Goal: Information Seeking & Learning: Learn about a topic

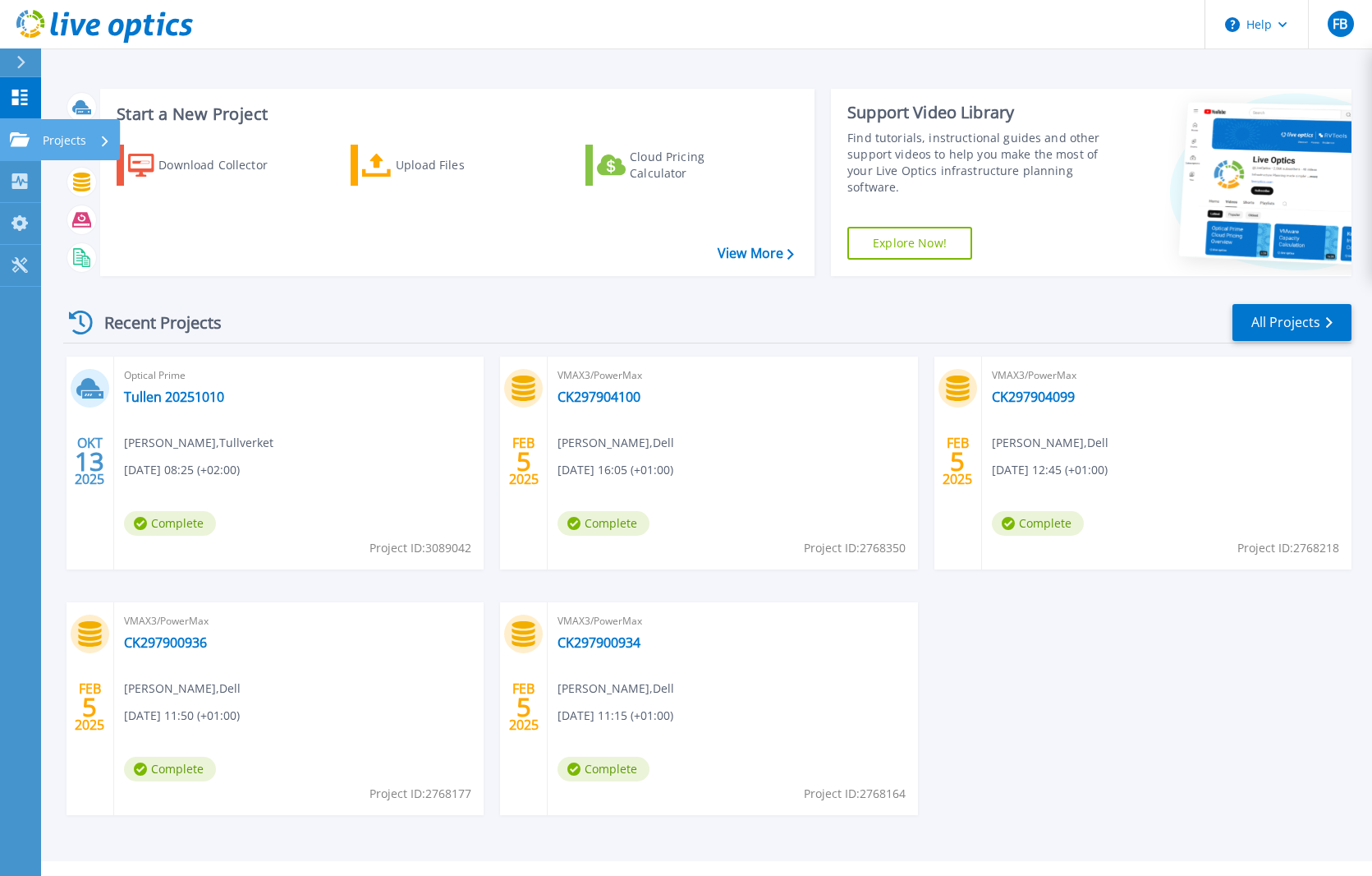
click at [13, 132] on div at bounding box center [20, 139] width 20 height 15
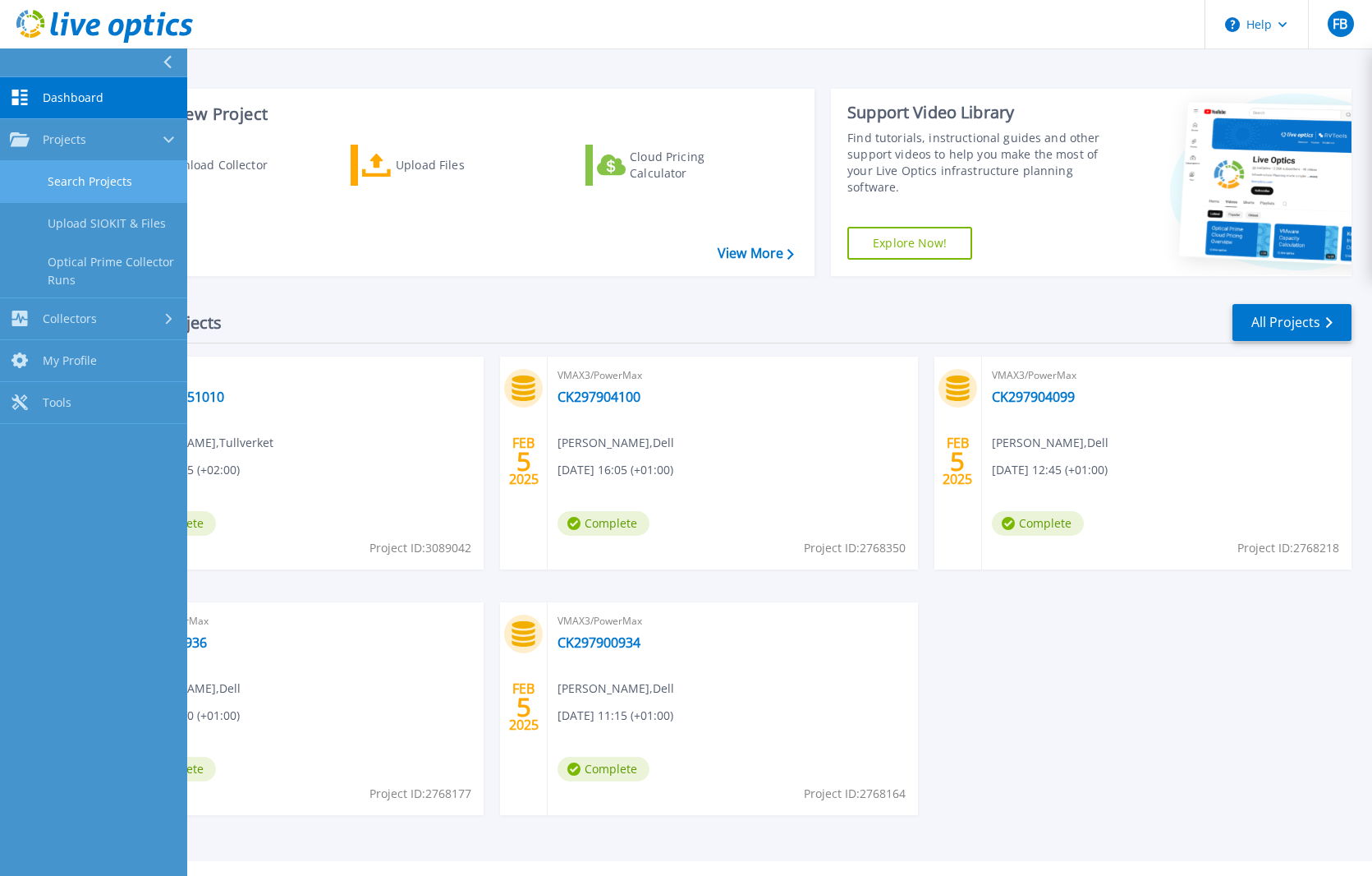
click at [73, 176] on link "Search Projects" at bounding box center [94, 182] width 188 height 42
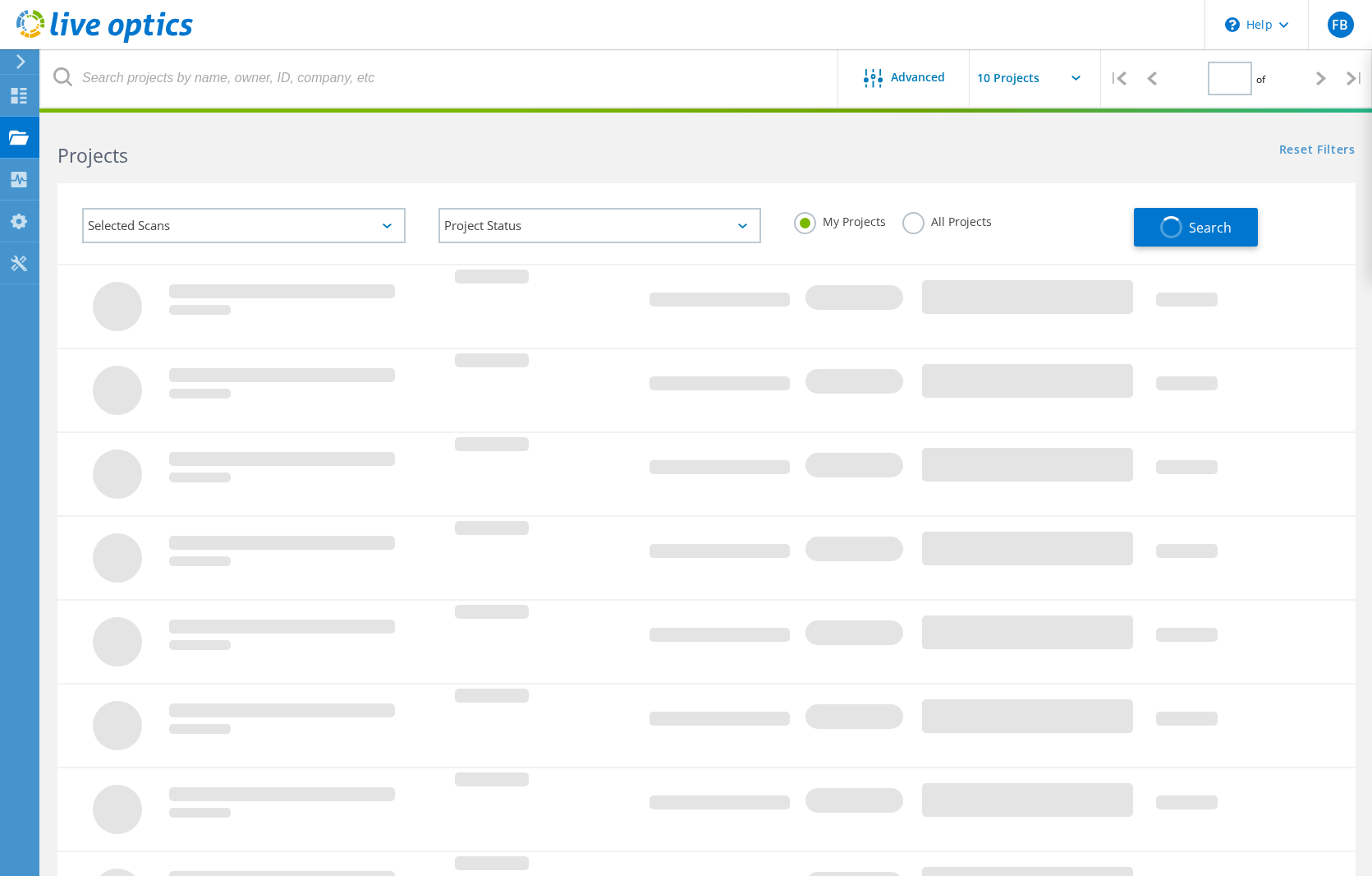
type input "1"
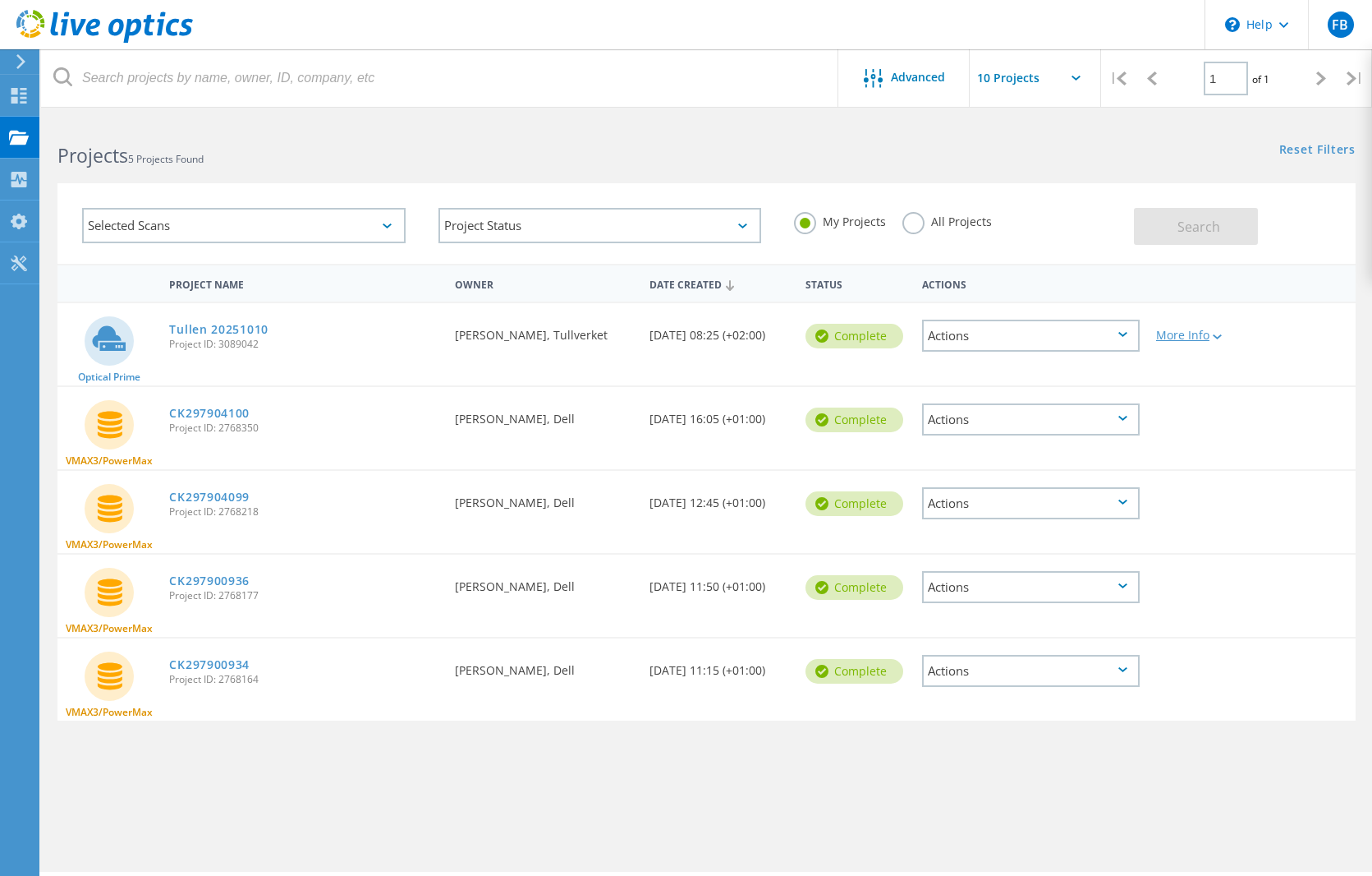
click at [1188, 335] on div "More Info" at bounding box center [1199, 335] width 87 height 12
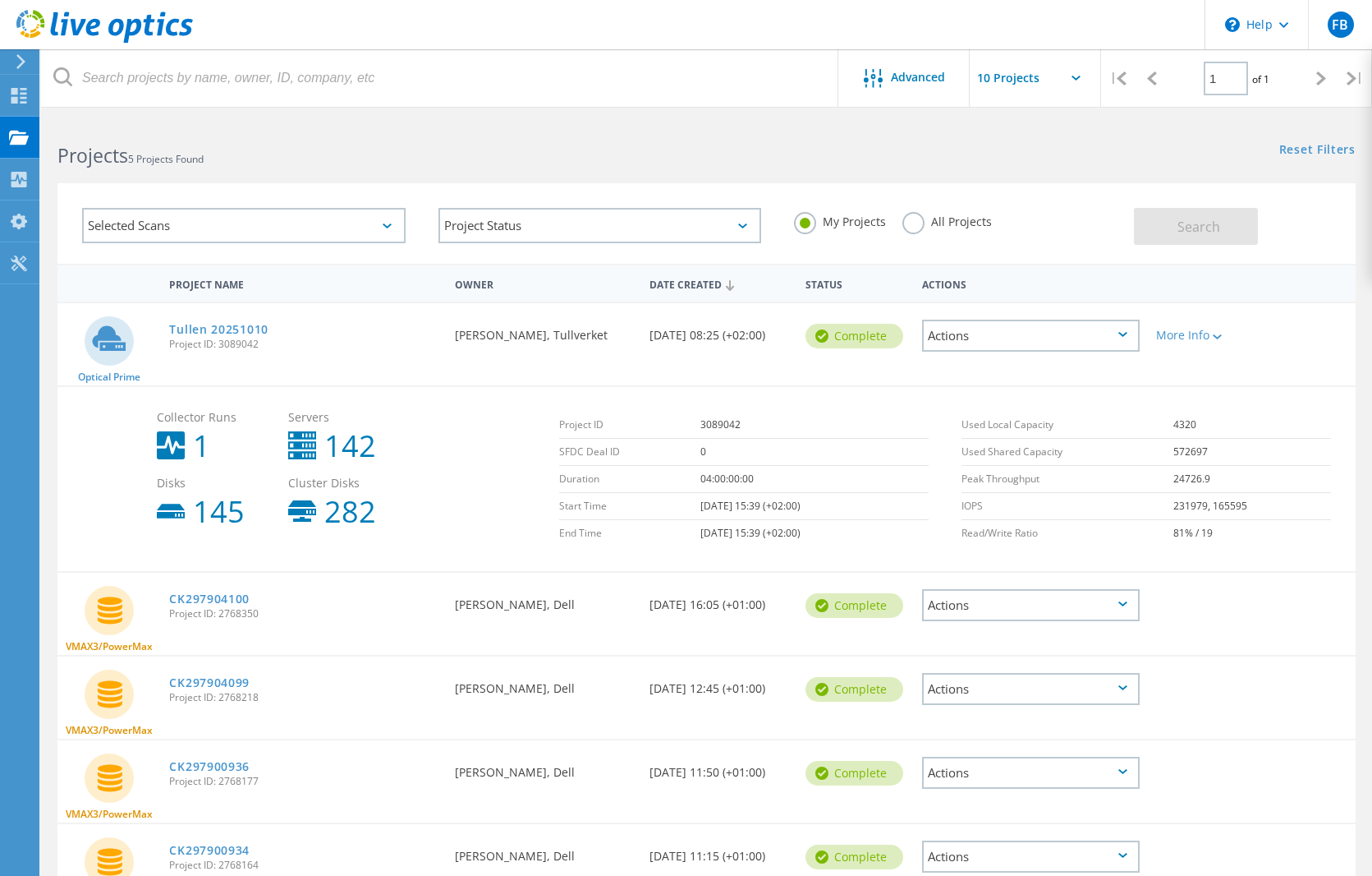
click at [579, 454] on td "SFDC Deal ID" at bounding box center [629, 453] width 142 height 27
click at [1010, 334] on div "Actions" at bounding box center [1031, 335] width 218 height 32
click at [1009, 295] on div "View Project" at bounding box center [1030, 298] width 214 height 25
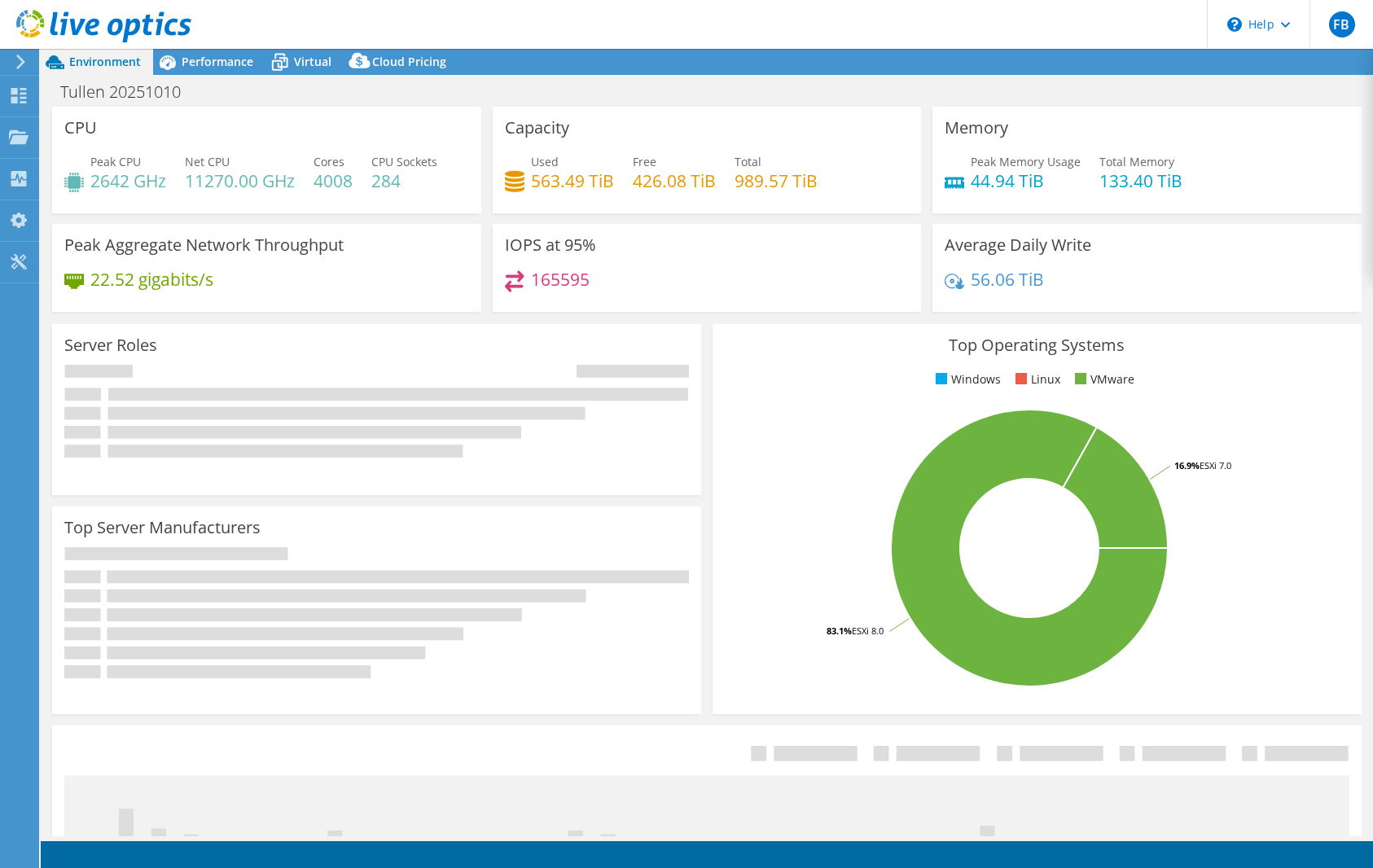
select select "USD"
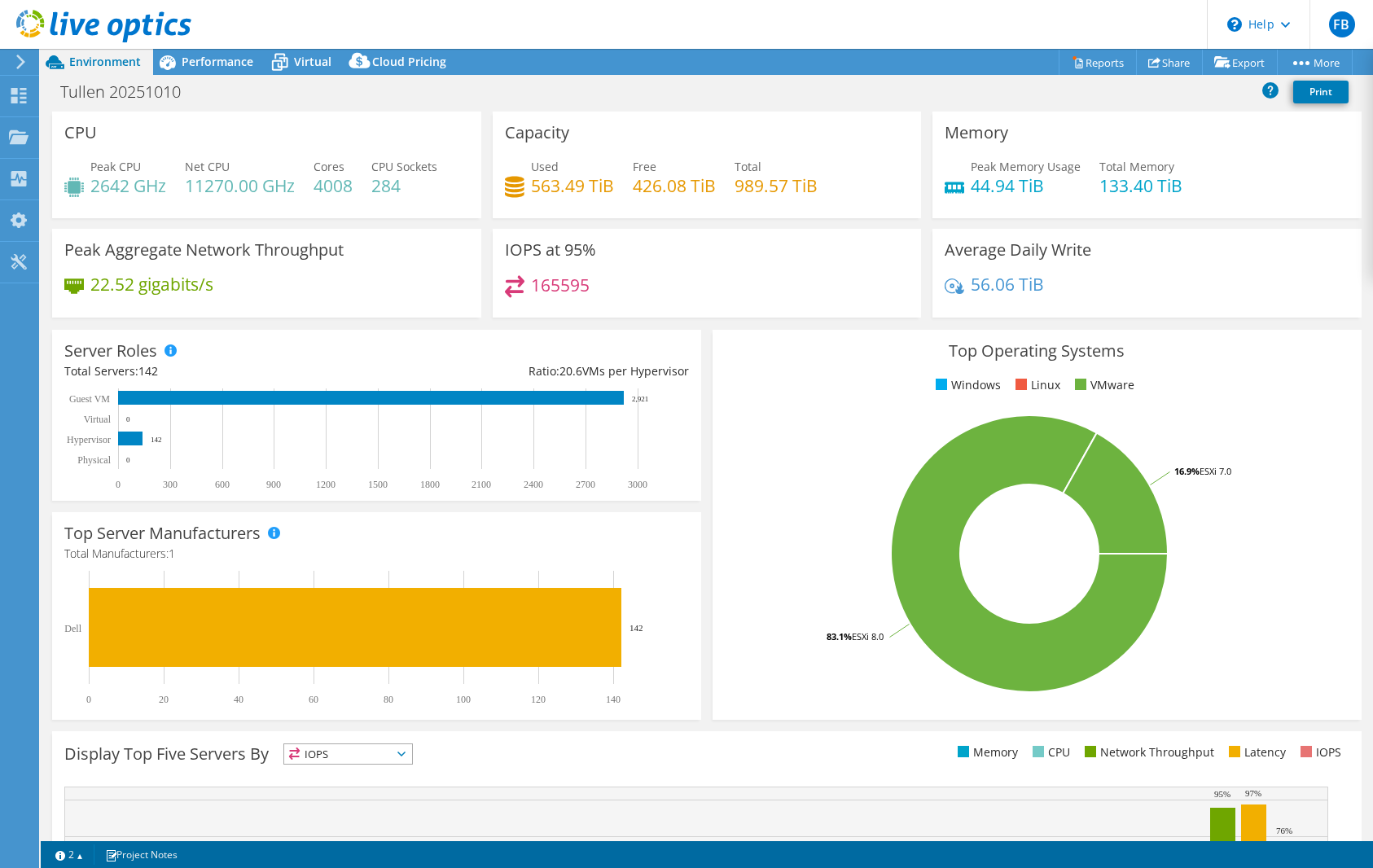
scroll to position [219, 0]
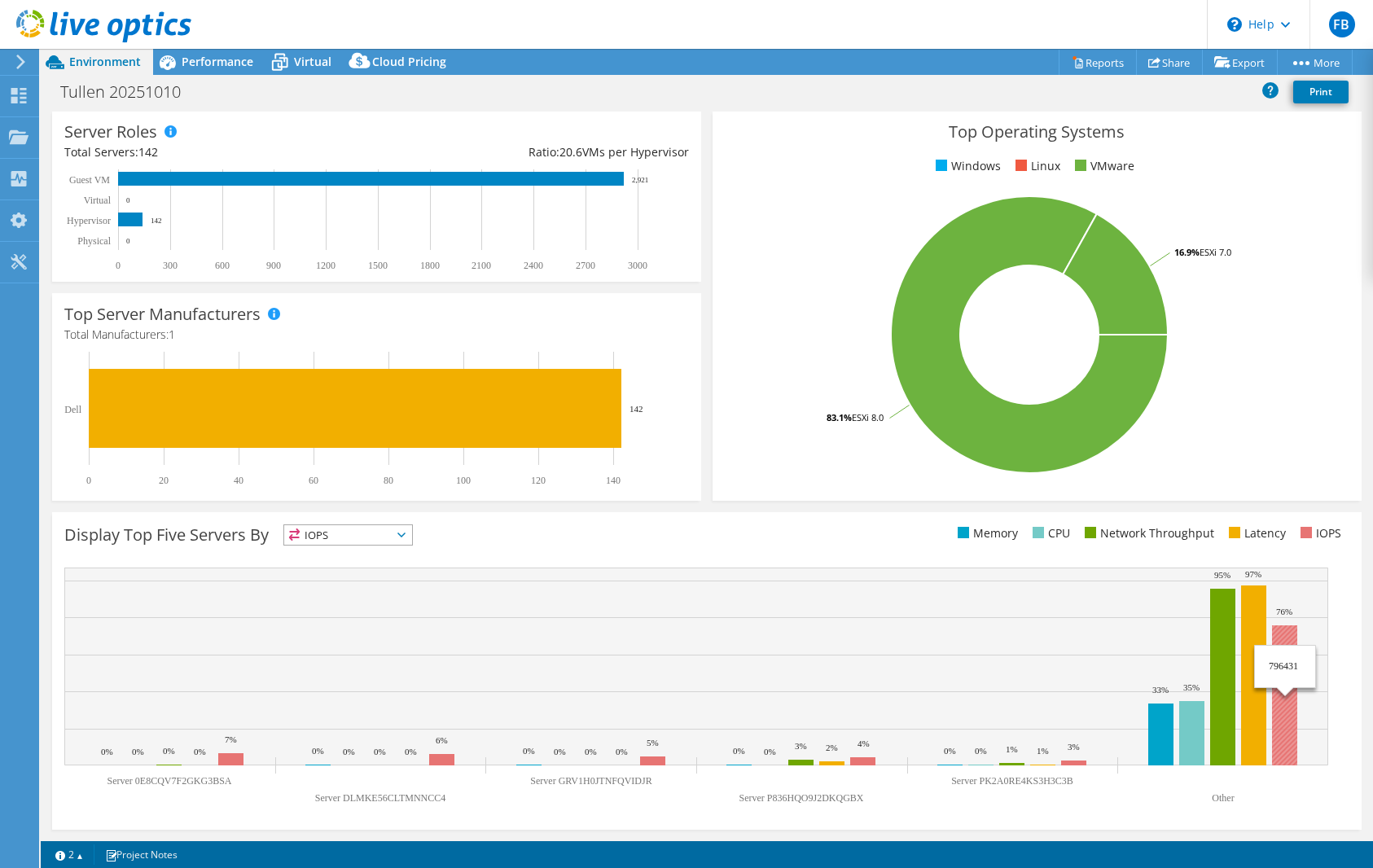
click at [1290, 630] on rect at bounding box center [1284, 695] width 25 height 140
click at [313, 552] on div "Display Top Five Servers By IOPS IOPS" at bounding box center [706, 671] width 1309 height 318
click at [313, 537] on span "IOPS" at bounding box center [348, 535] width 128 height 19
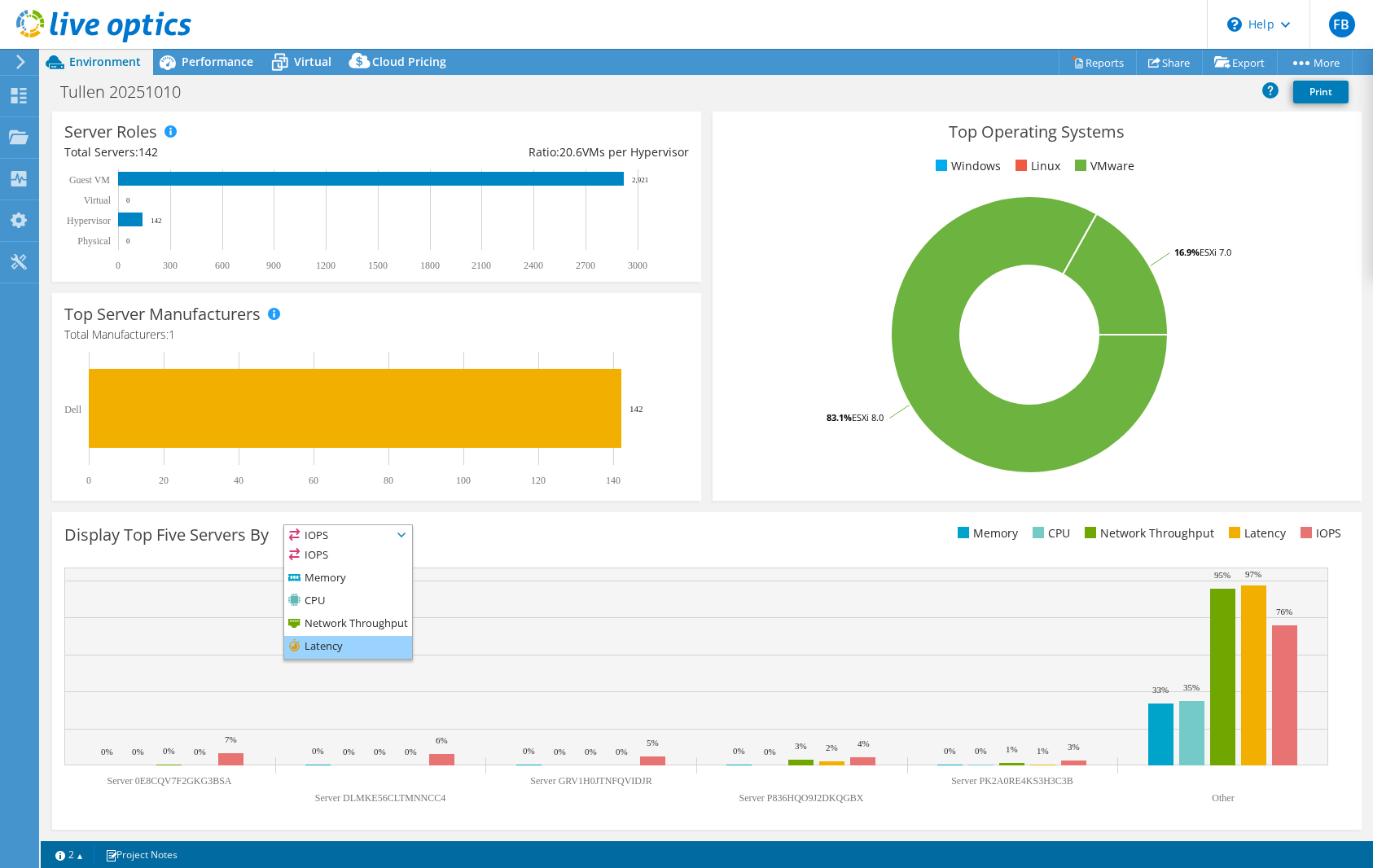
click at [352, 643] on li "Latency" at bounding box center [348, 647] width 128 height 23
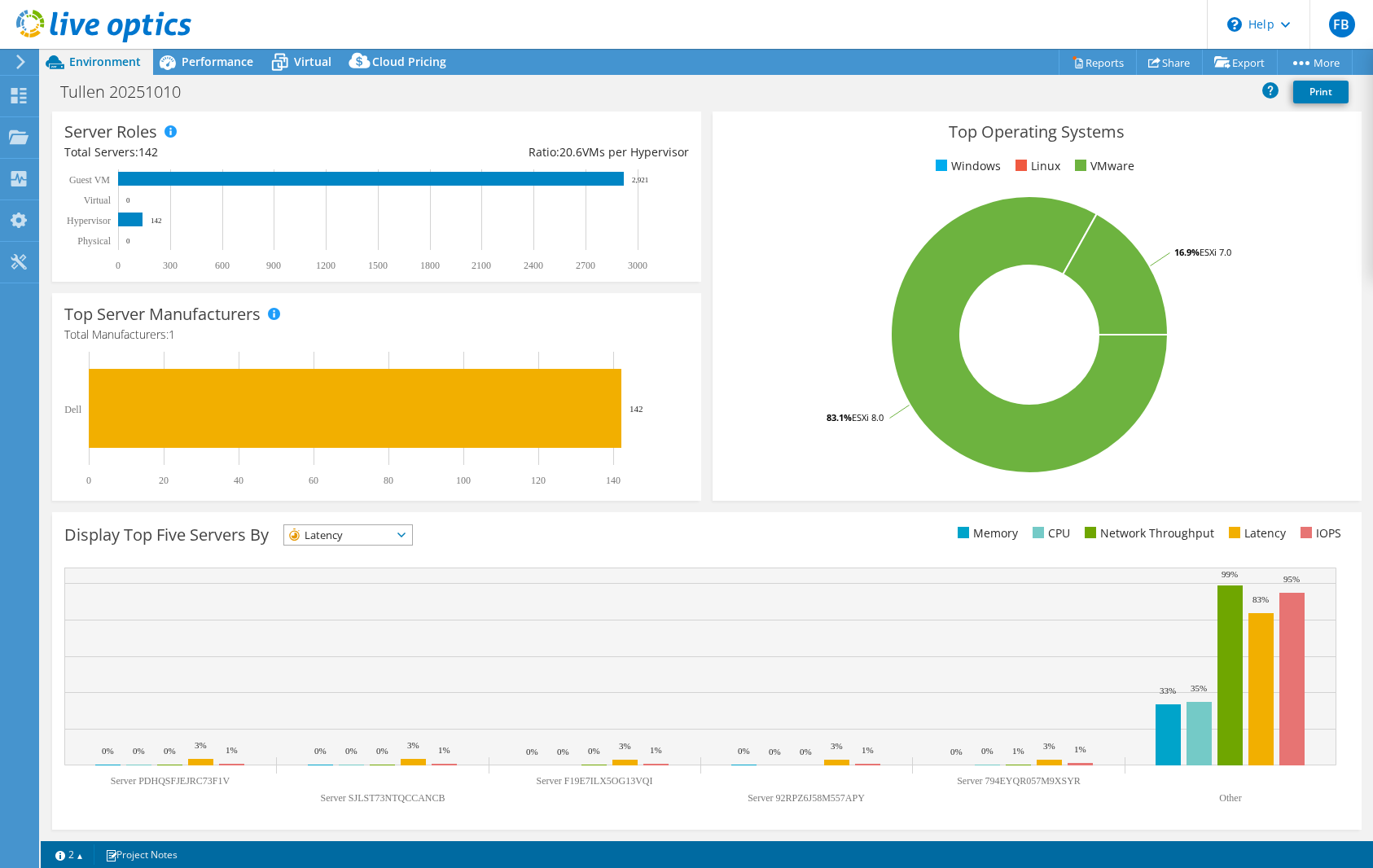
click at [349, 533] on span "Latency" at bounding box center [337, 535] width 108 height 19
click at [347, 550] on li "IOPS" at bounding box center [348, 556] width 128 height 23
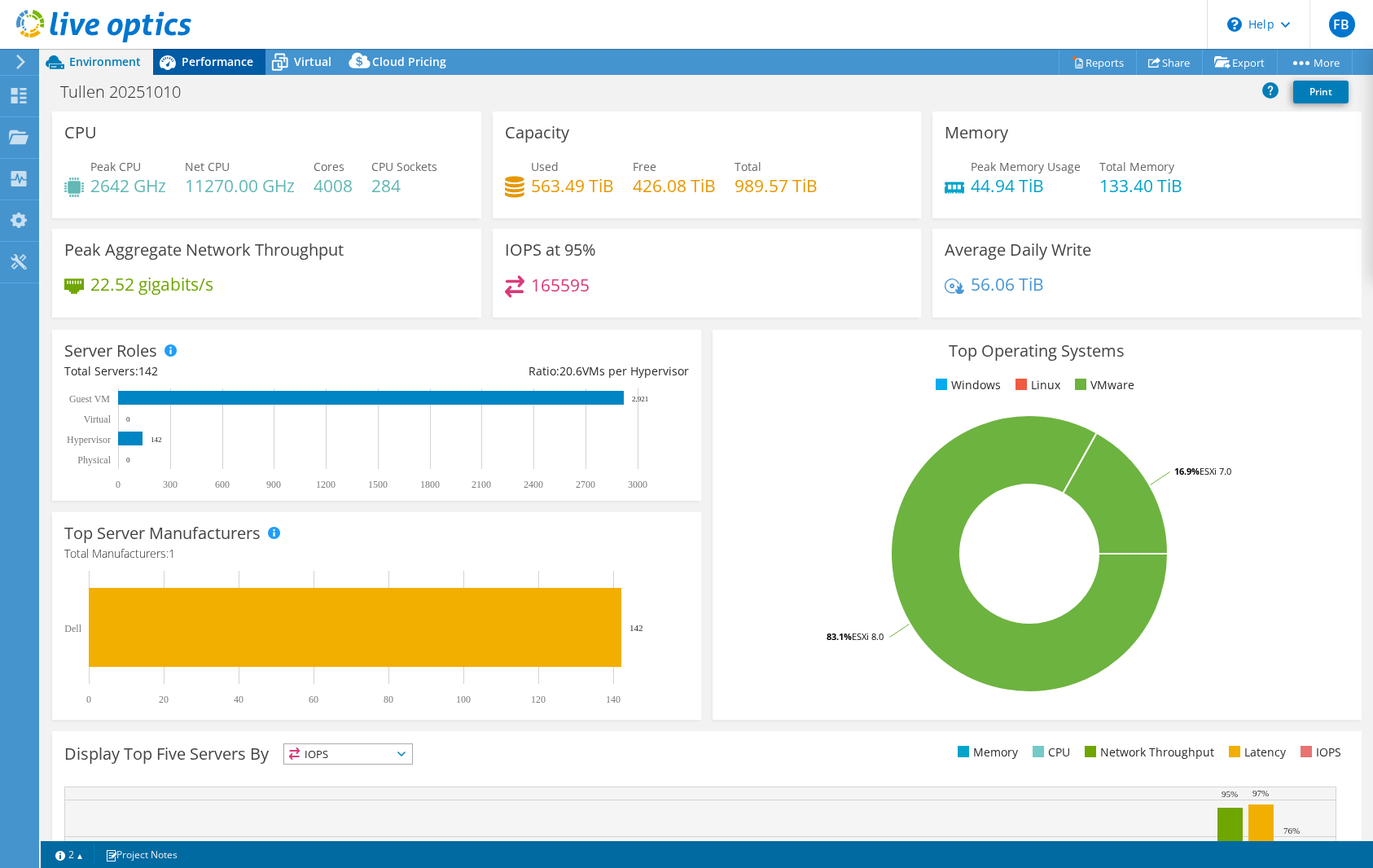
click at [211, 64] on span "Performance" at bounding box center [217, 61] width 72 height 16
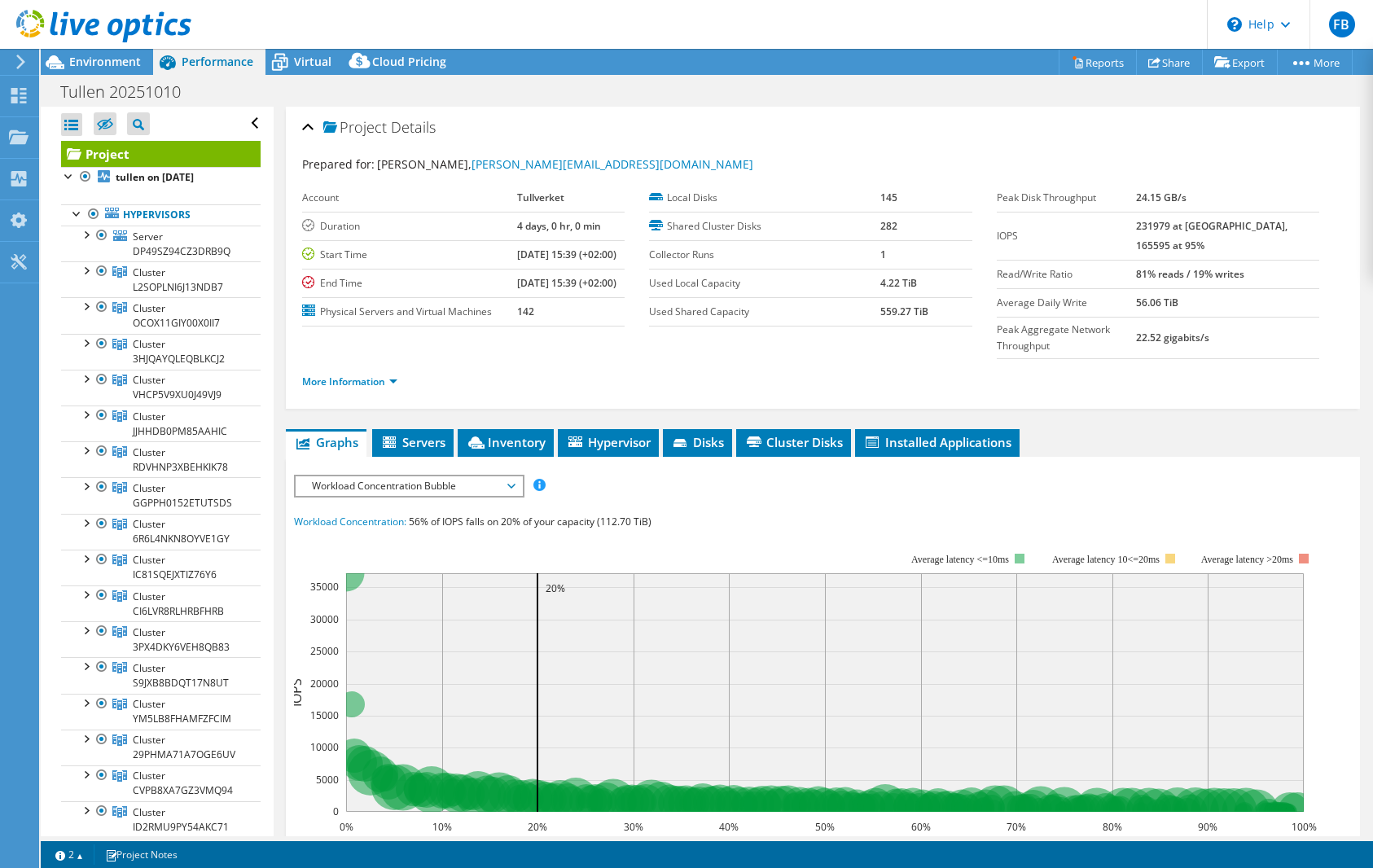
scroll to position [81, 0]
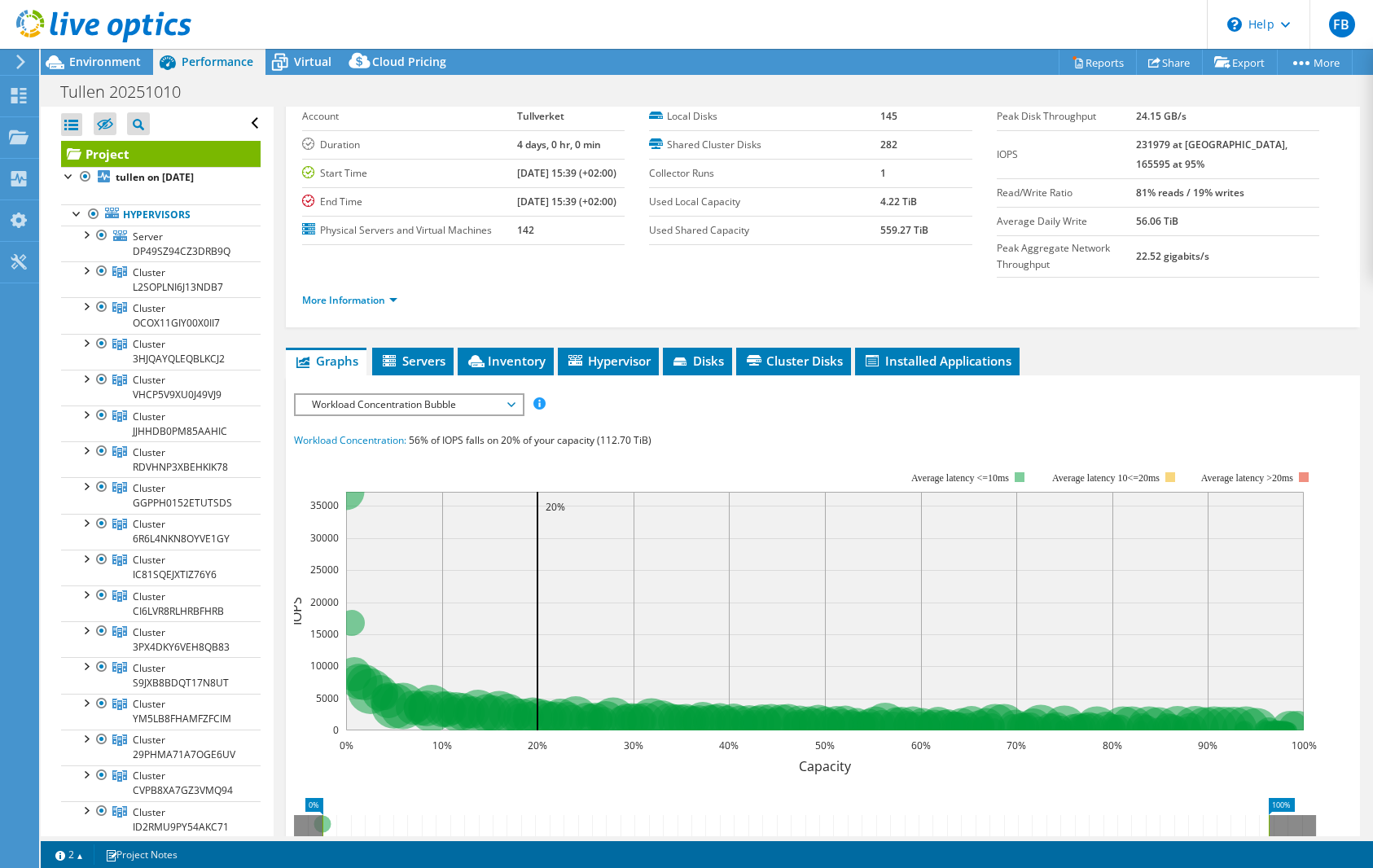
click at [703, 369] on span "Disks" at bounding box center [697, 360] width 53 height 16
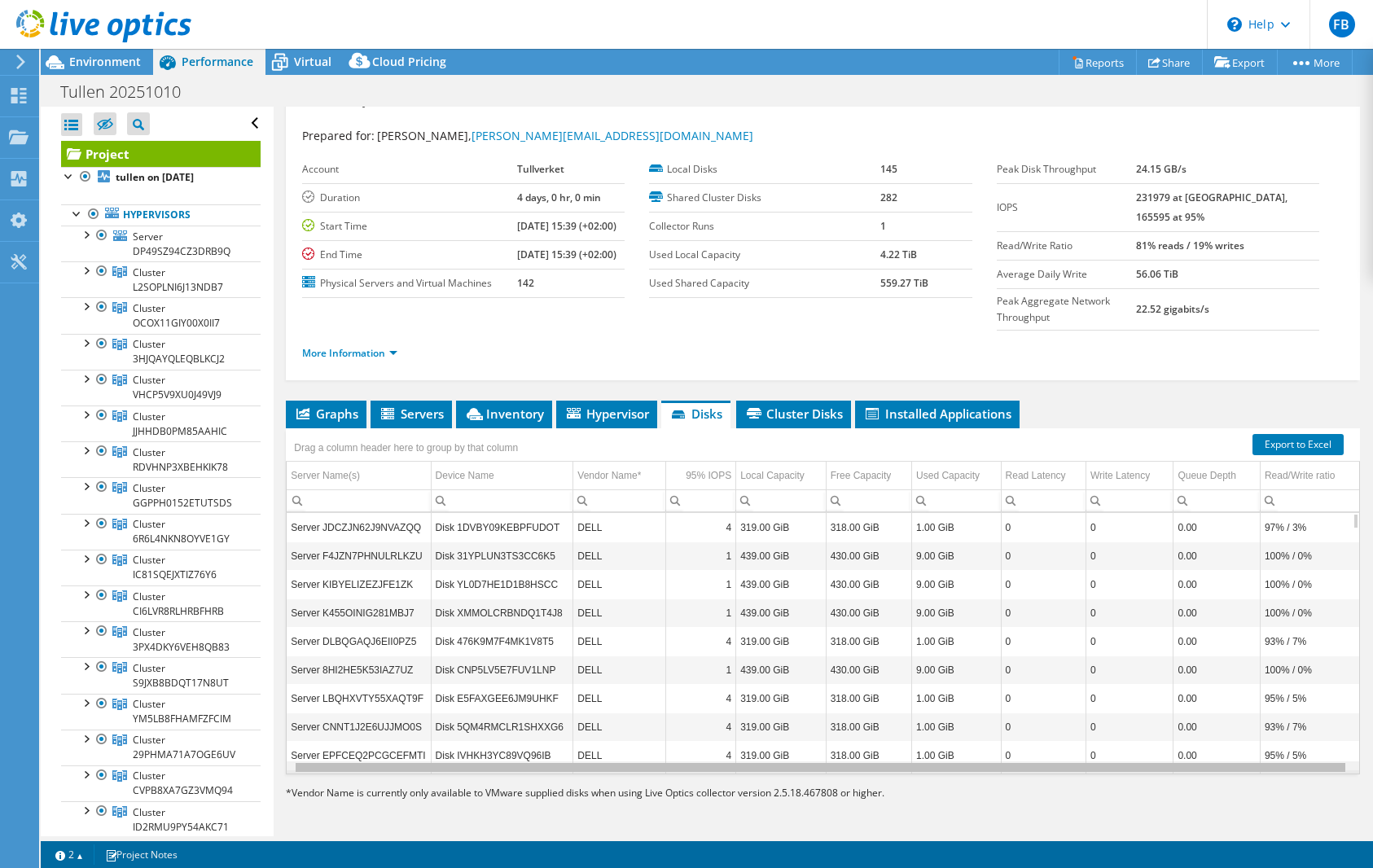
scroll to position [0, 0]
drag, startPoint x: 736, startPoint y: 767, endPoint x: 746, endPoint y: 759, distance: 12.8
click at [746, 759] on body "FB End User Fredrik Brännvall fredrik.brannvall@tullverket.se Tullverket My Pro…" at bounding box center [686, 434] width 1373 height 868
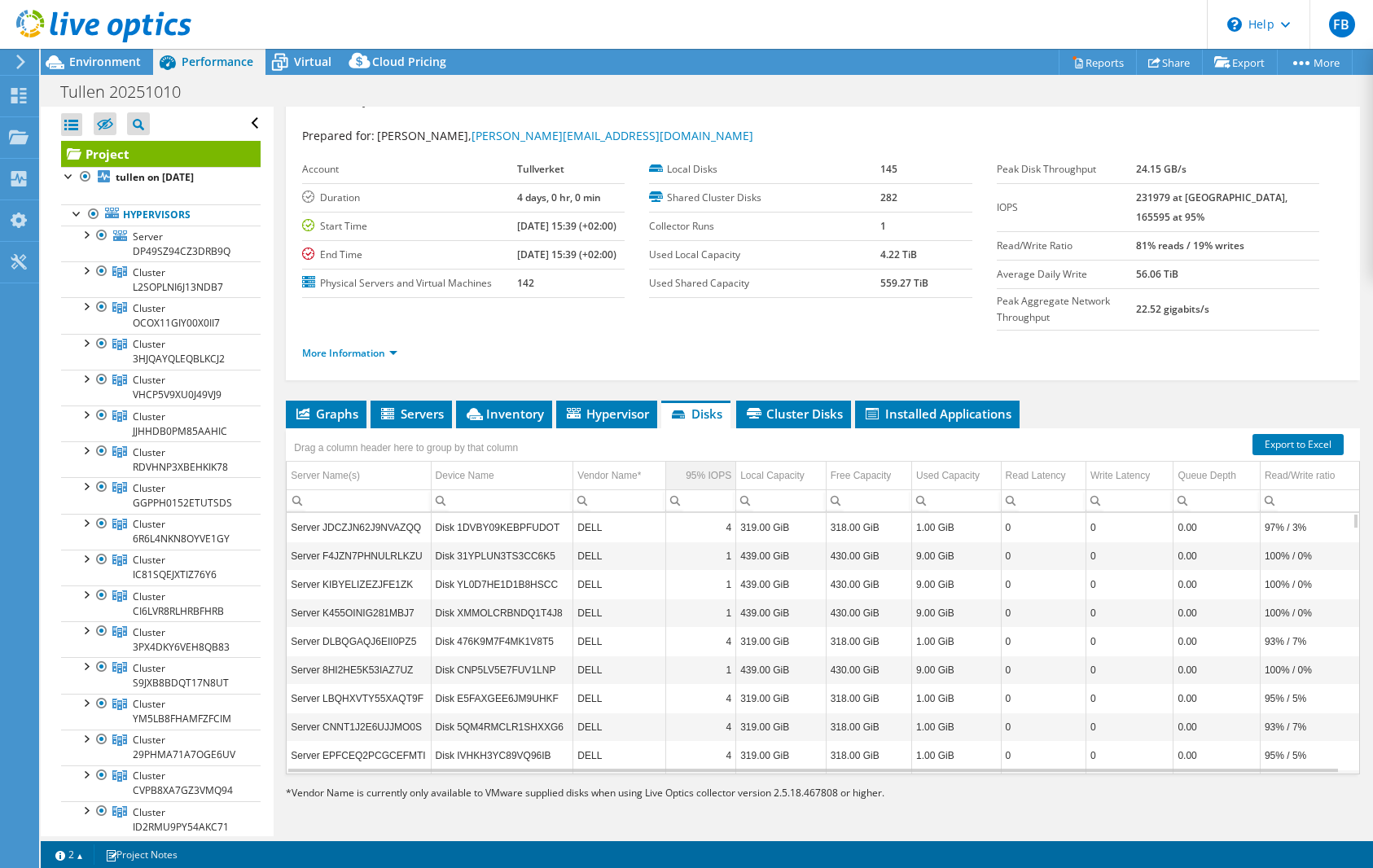
click at [704, 476] on div "95% IOPS" at bounding box center [707, 476] width 46 height 19
click at [813, 414] on span "Cluster Disks" at bounding box center [794, 413] width 99 height 16
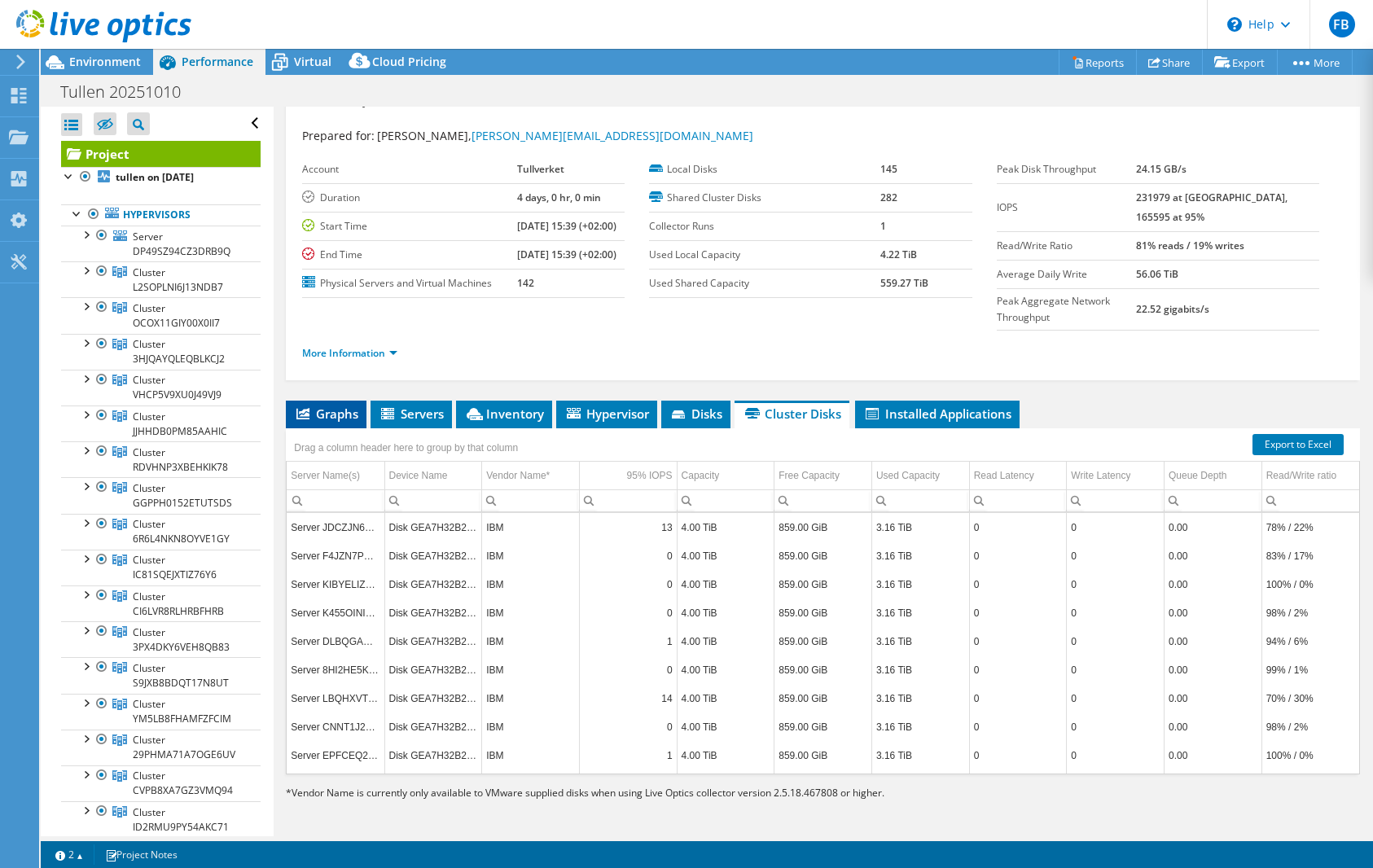
click at [344, 410] on span "Graphs" at bounding box center [326, 413] width 64 height 16
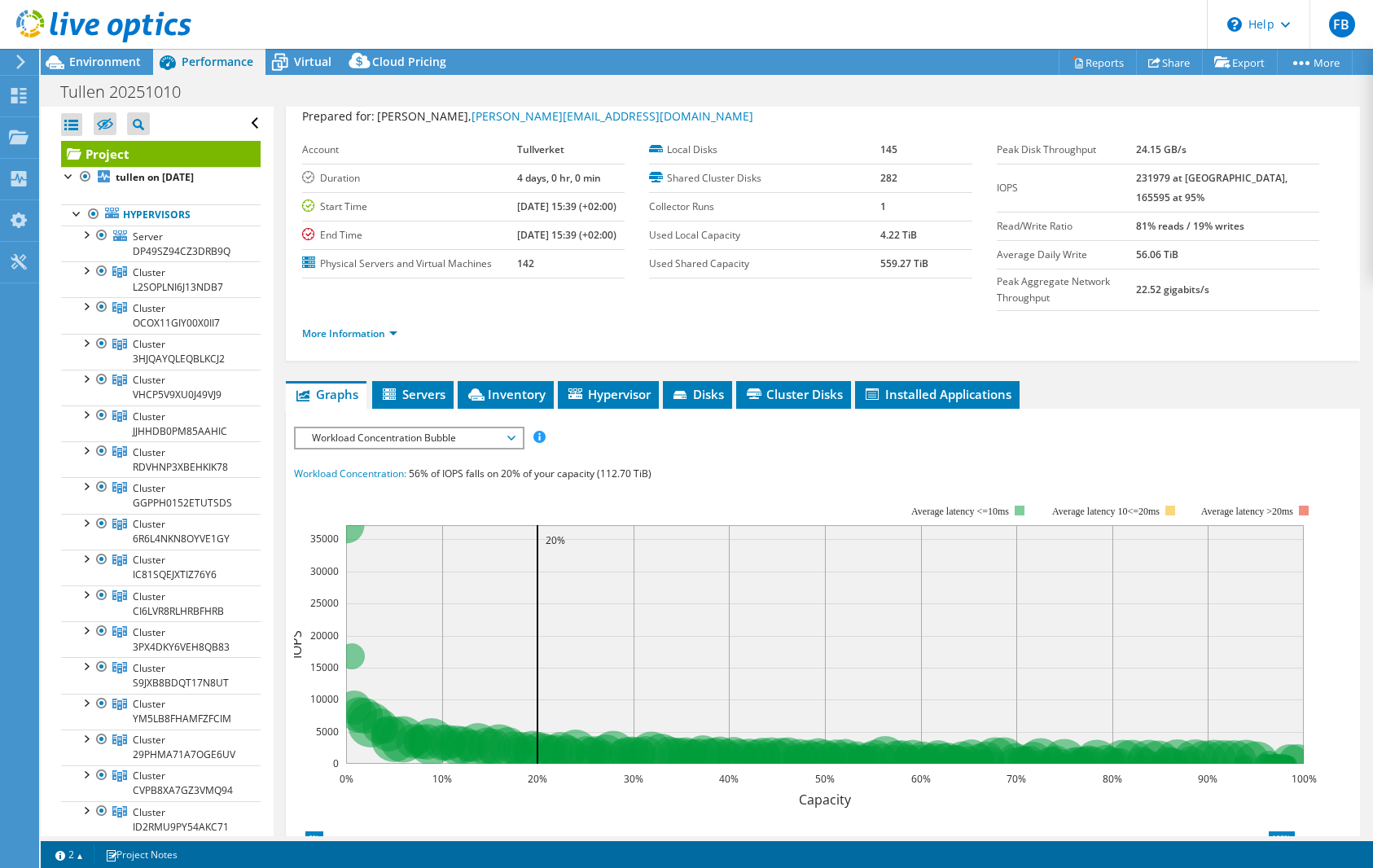
click at [355, 448] on span "Workload Concentration Bubble" at bounding box center [408, 438] width 209 height 19
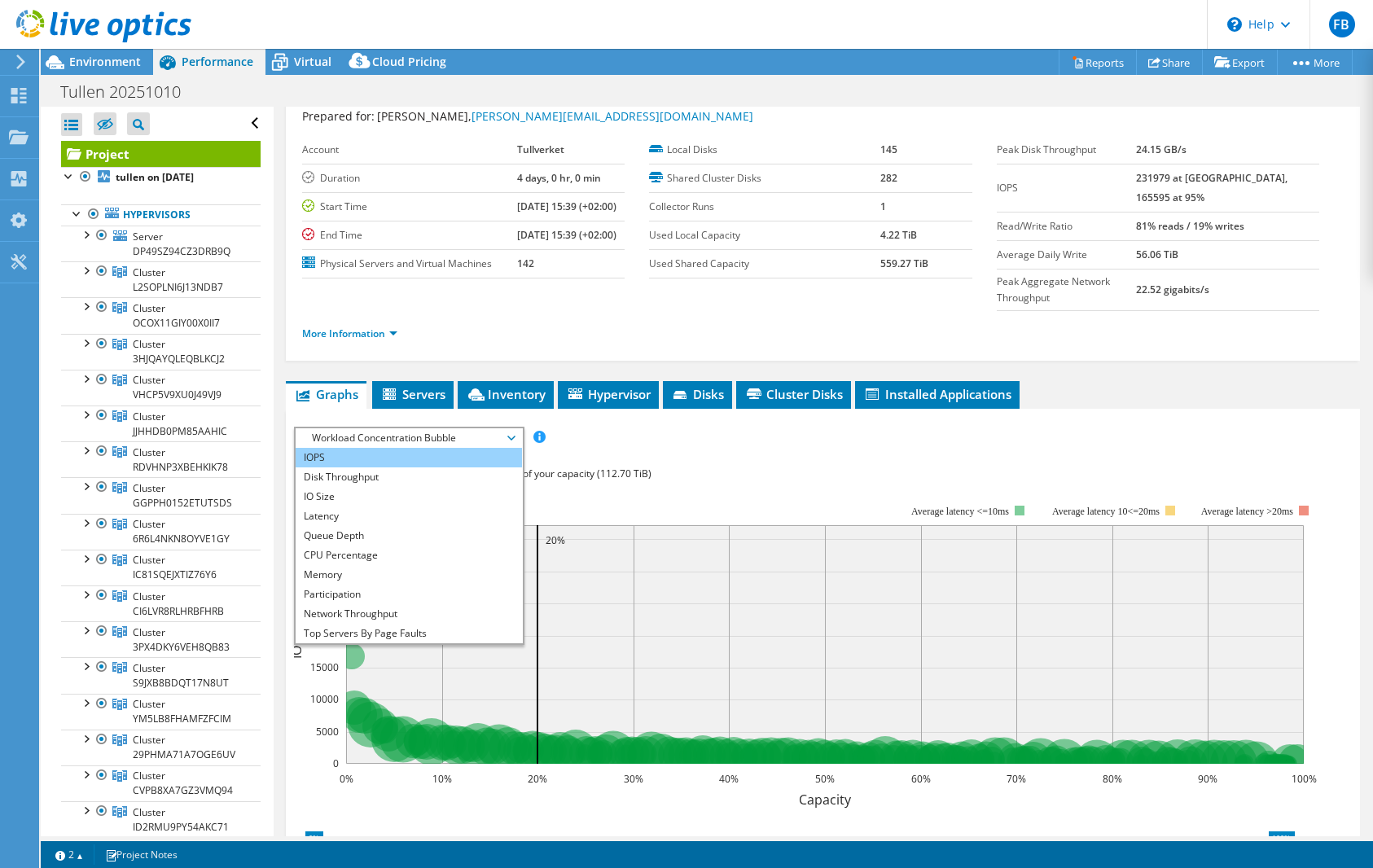
click at [355, 467] on li "IOPS" at bounding box center [408, 457] width 226 height 19
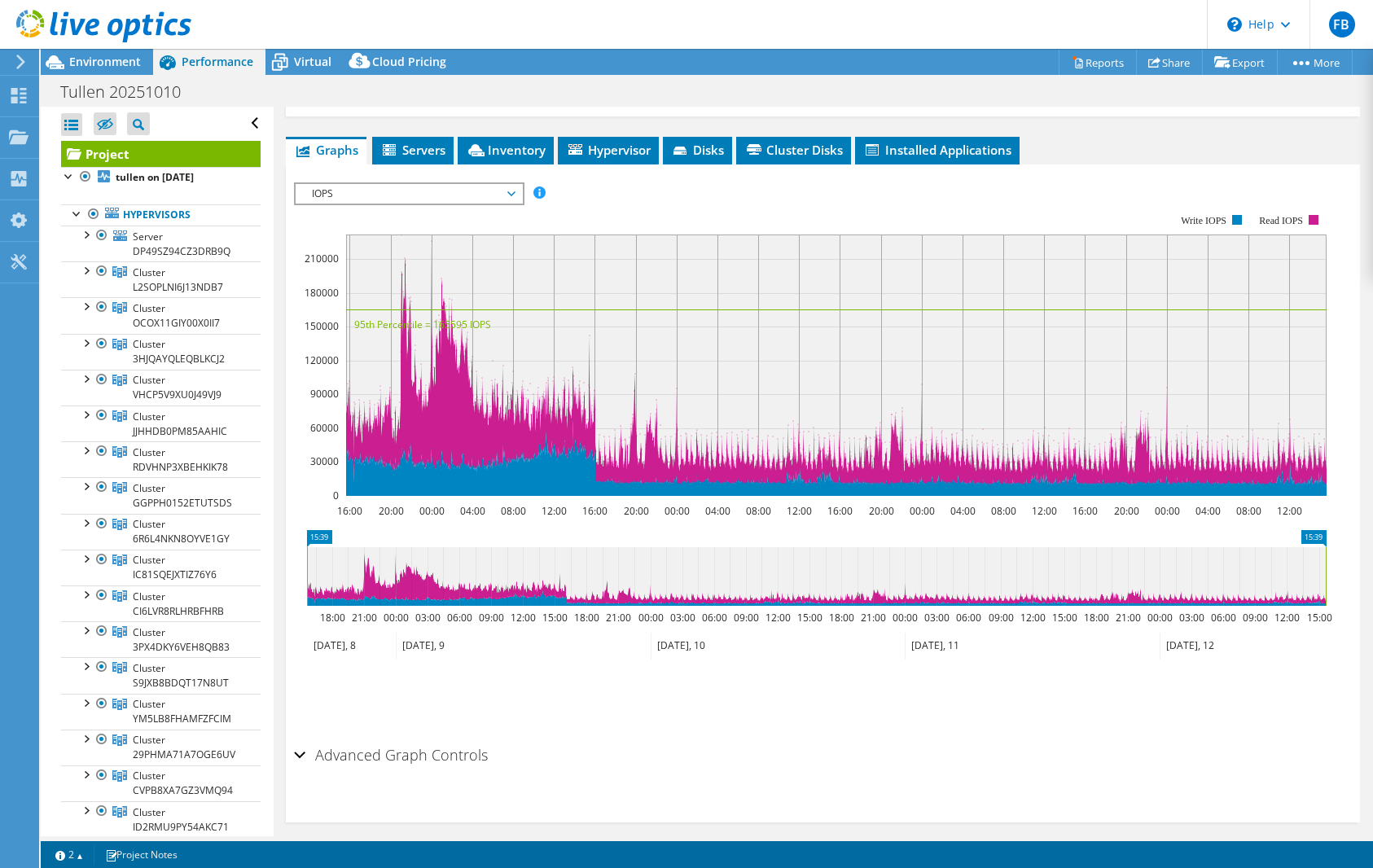
scroll to position [326, 0]
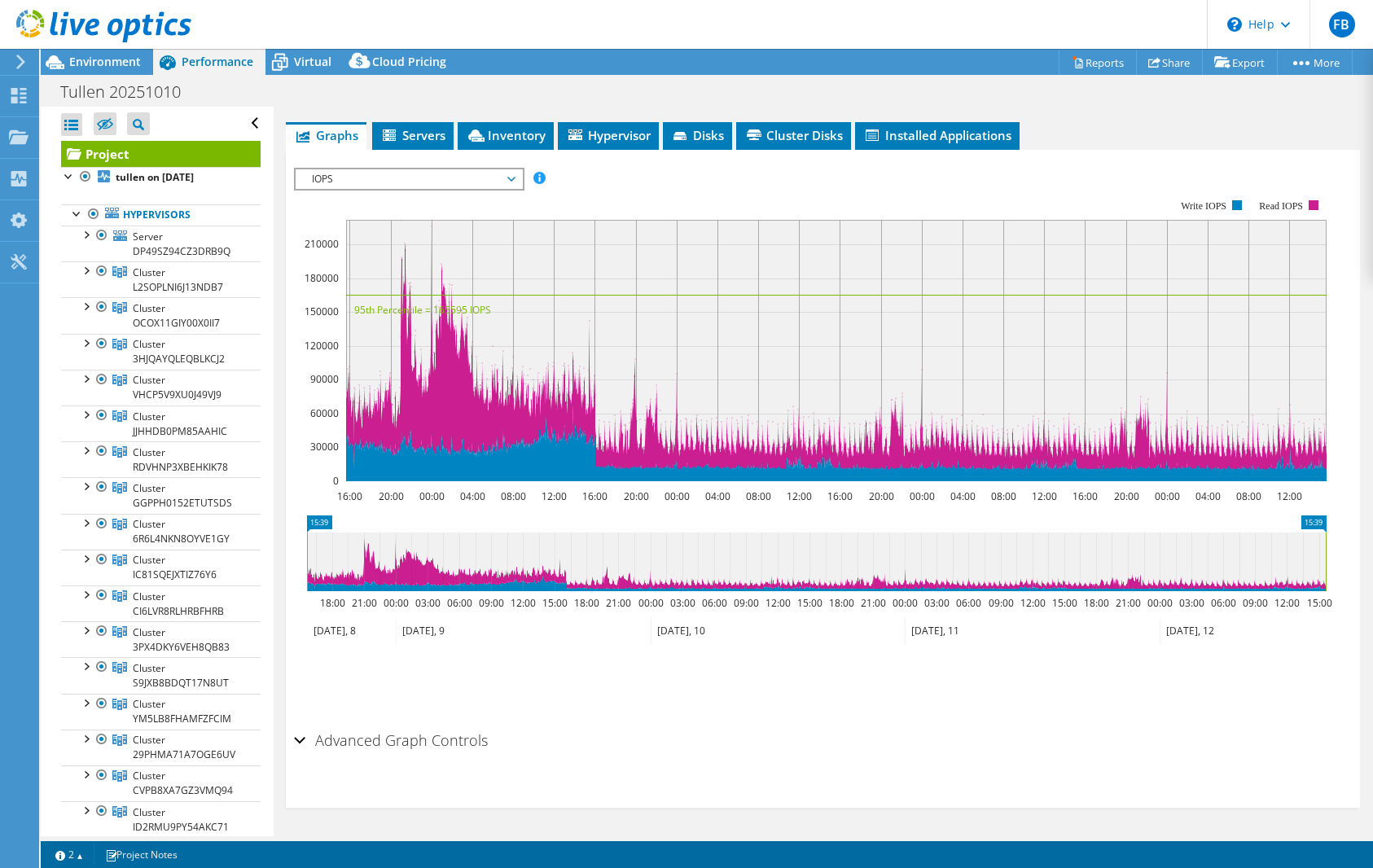
click at [856, 661] on ul "Save Zoom" at bounding box center [818, 678] width 1049 height 46
click at [302, 738] on div "Advanced Graph Controls" at bounding box center [822, 741] width 1057 height 35
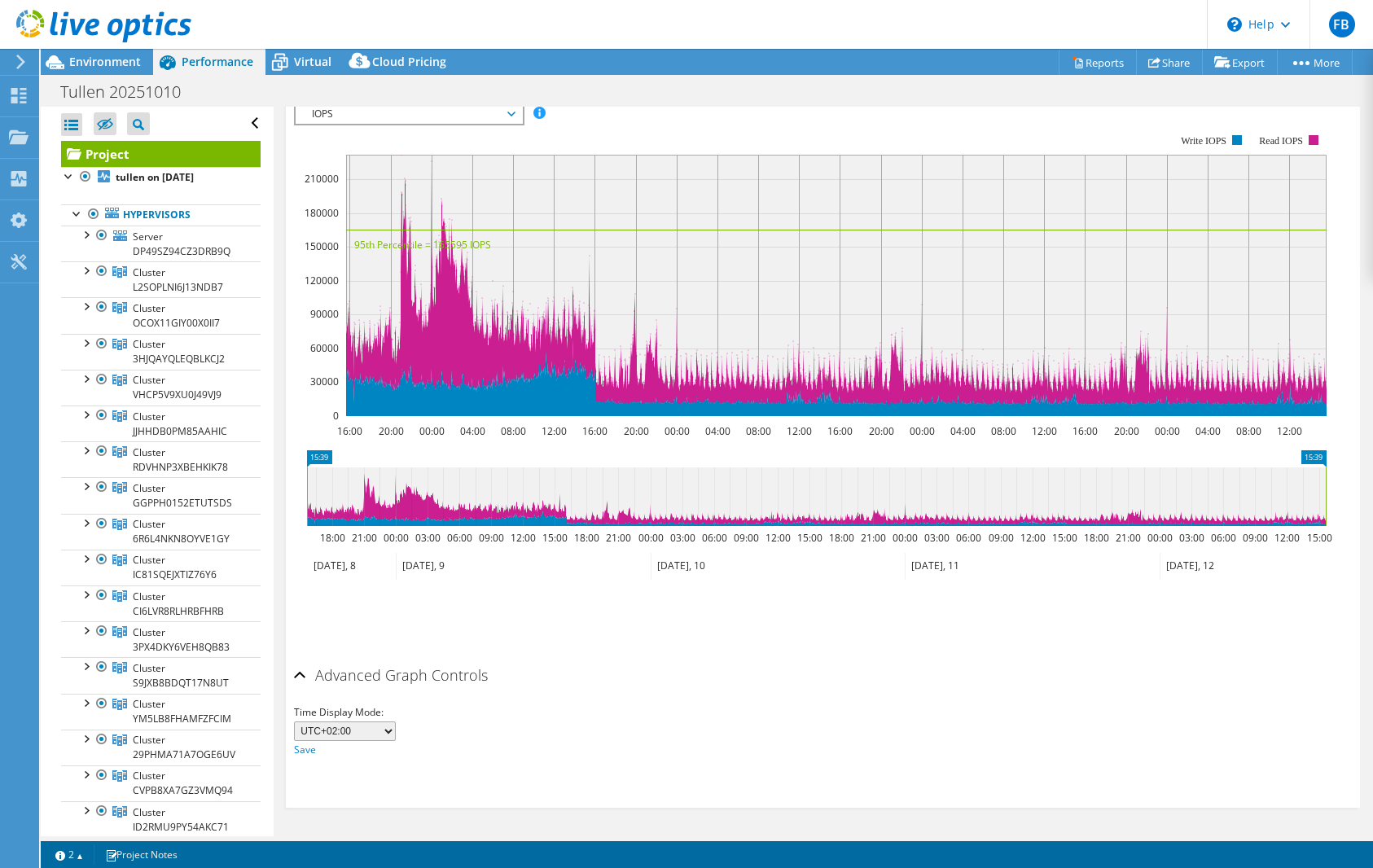
scroll to position [0, 0]
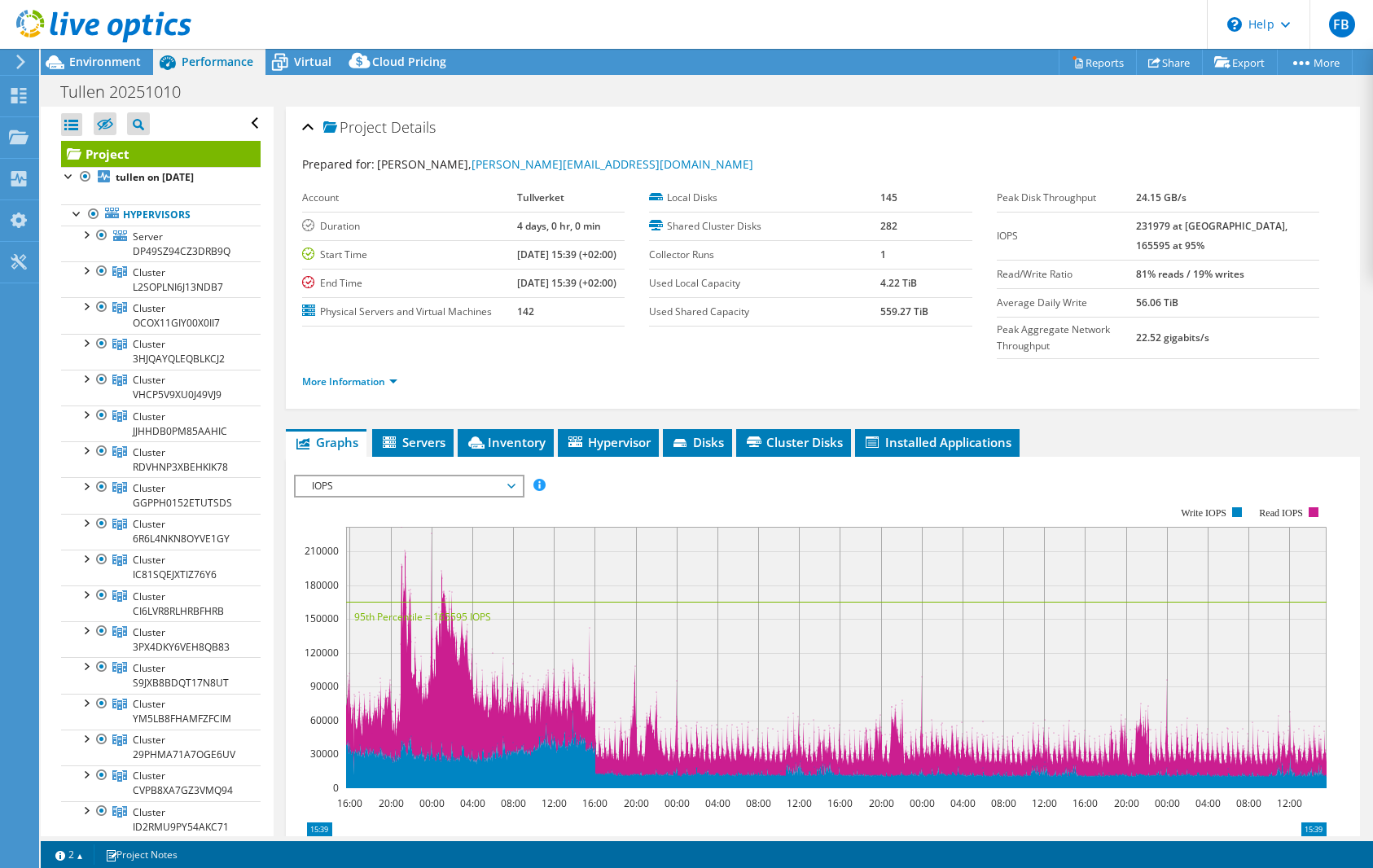
click at [440, 496] on span "IOPS" at bounding box center [408, 486] width 209 height 19
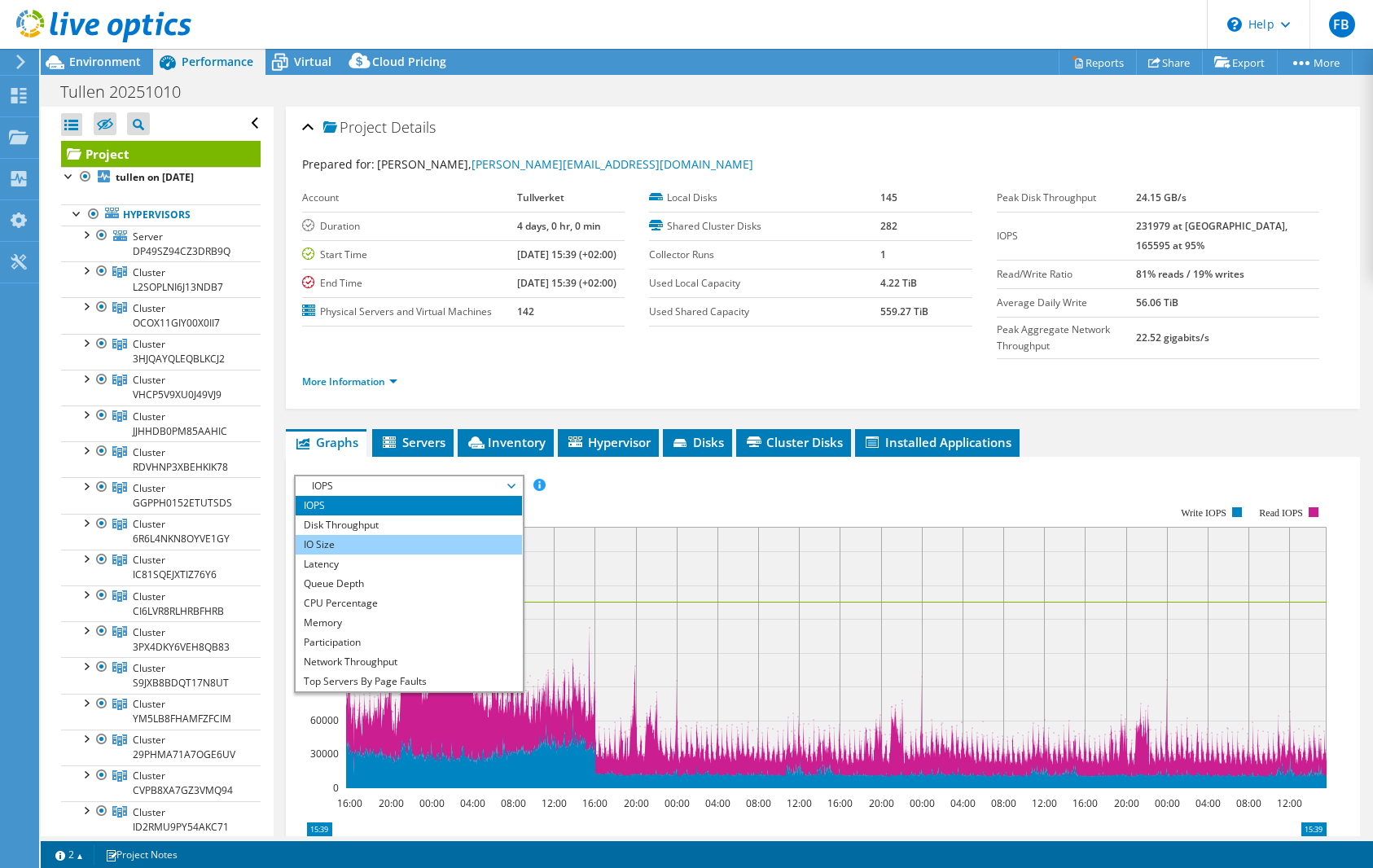
click at [406, 554] on li "IO Size" at bounding box center [408, 544] width 226 height 19
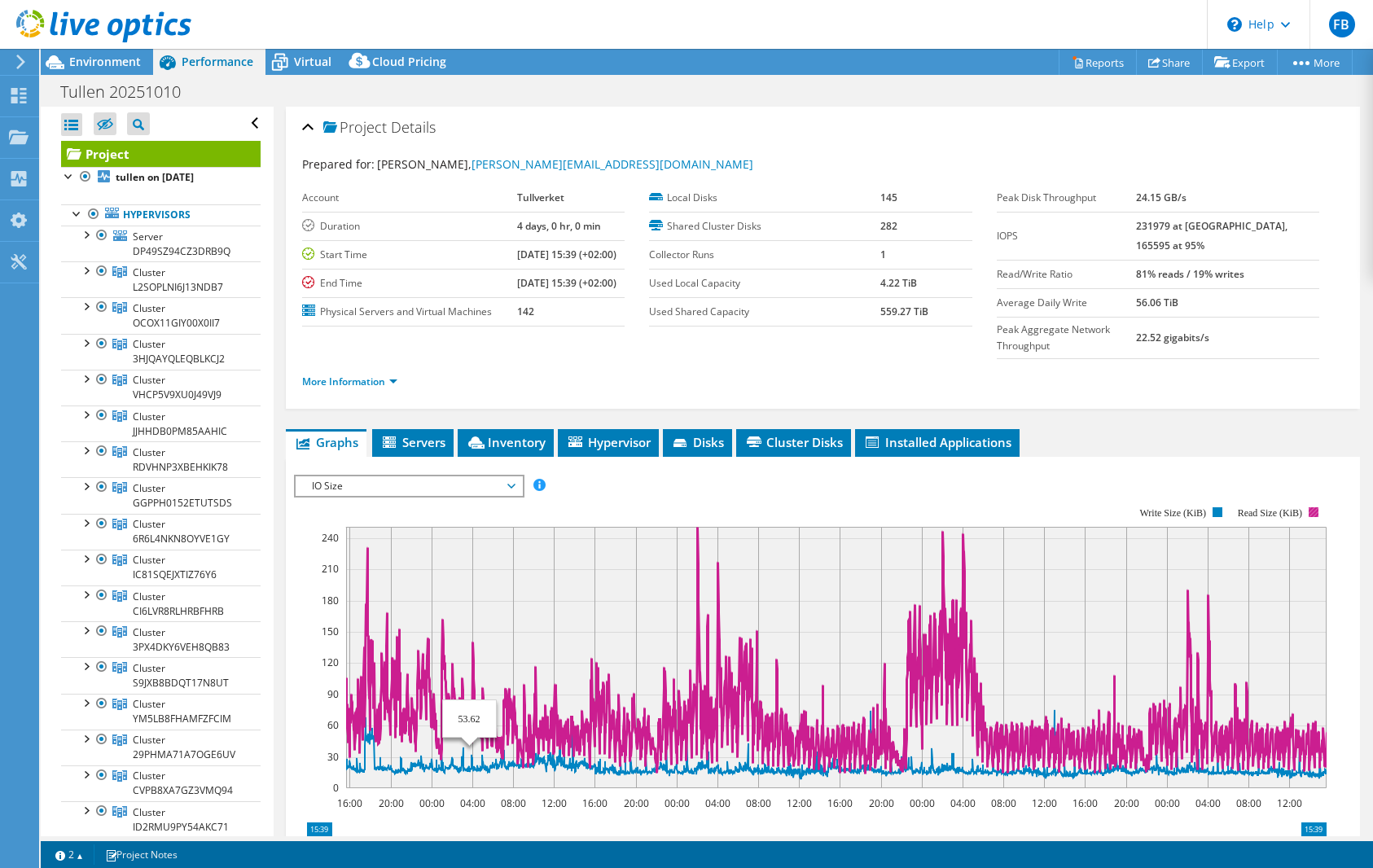
scroll to position [163, 0]
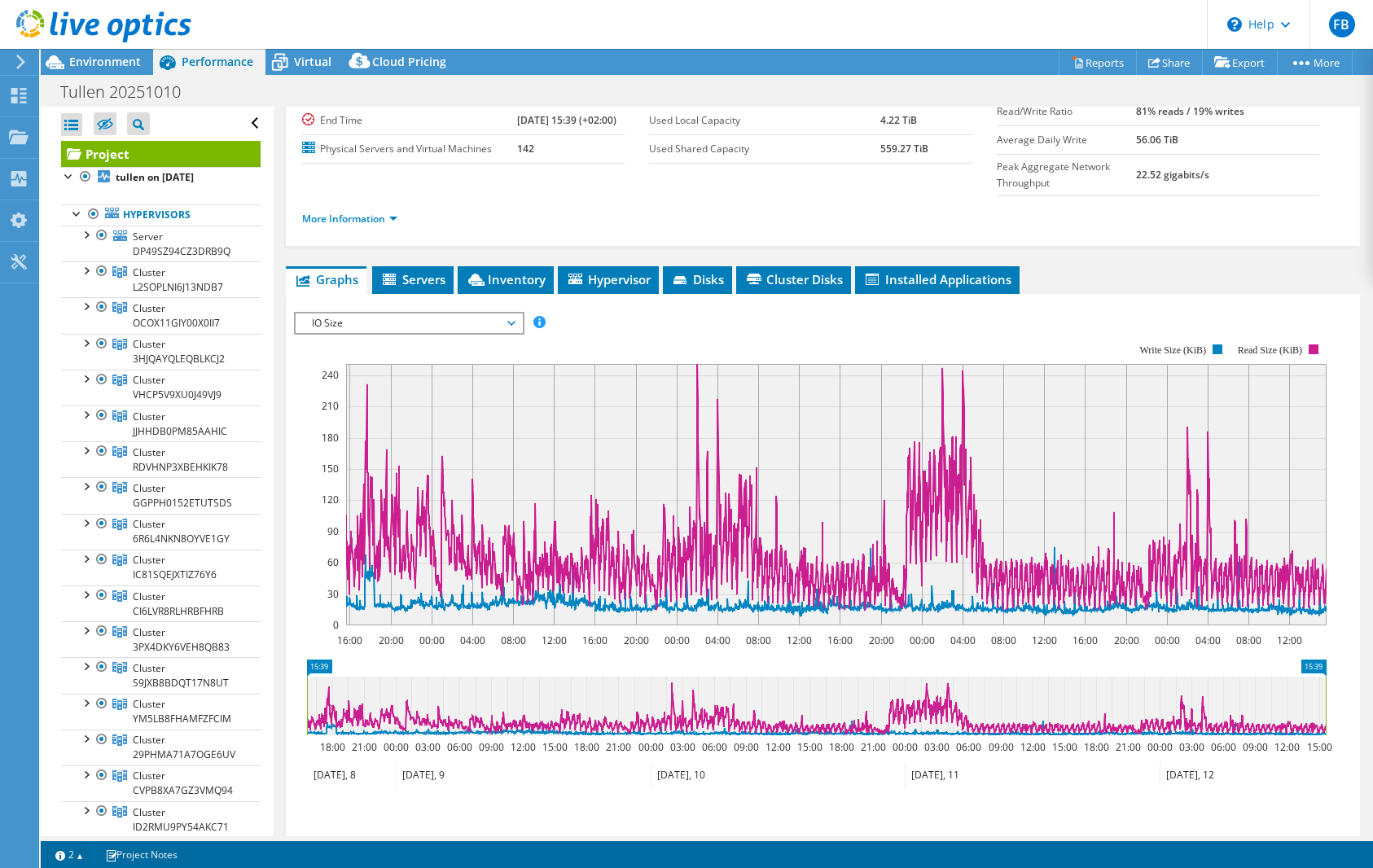
click at [378, 333] on span "IO Size" at bounding box center [408, 323] width 209 height 19
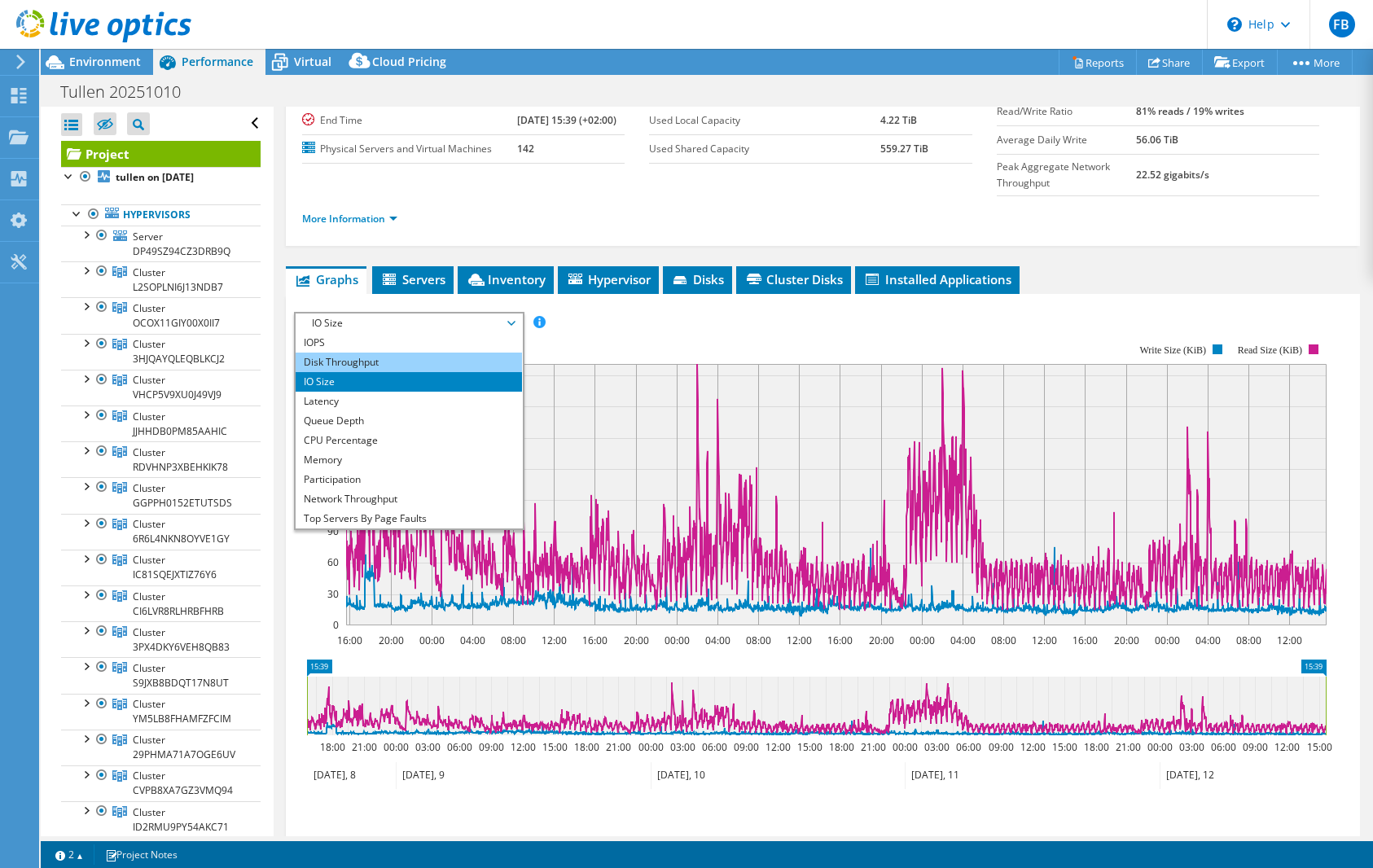
click at [376, 372] on li "Disk Throughput" at bounding box center [408, 362] width 226 height 19
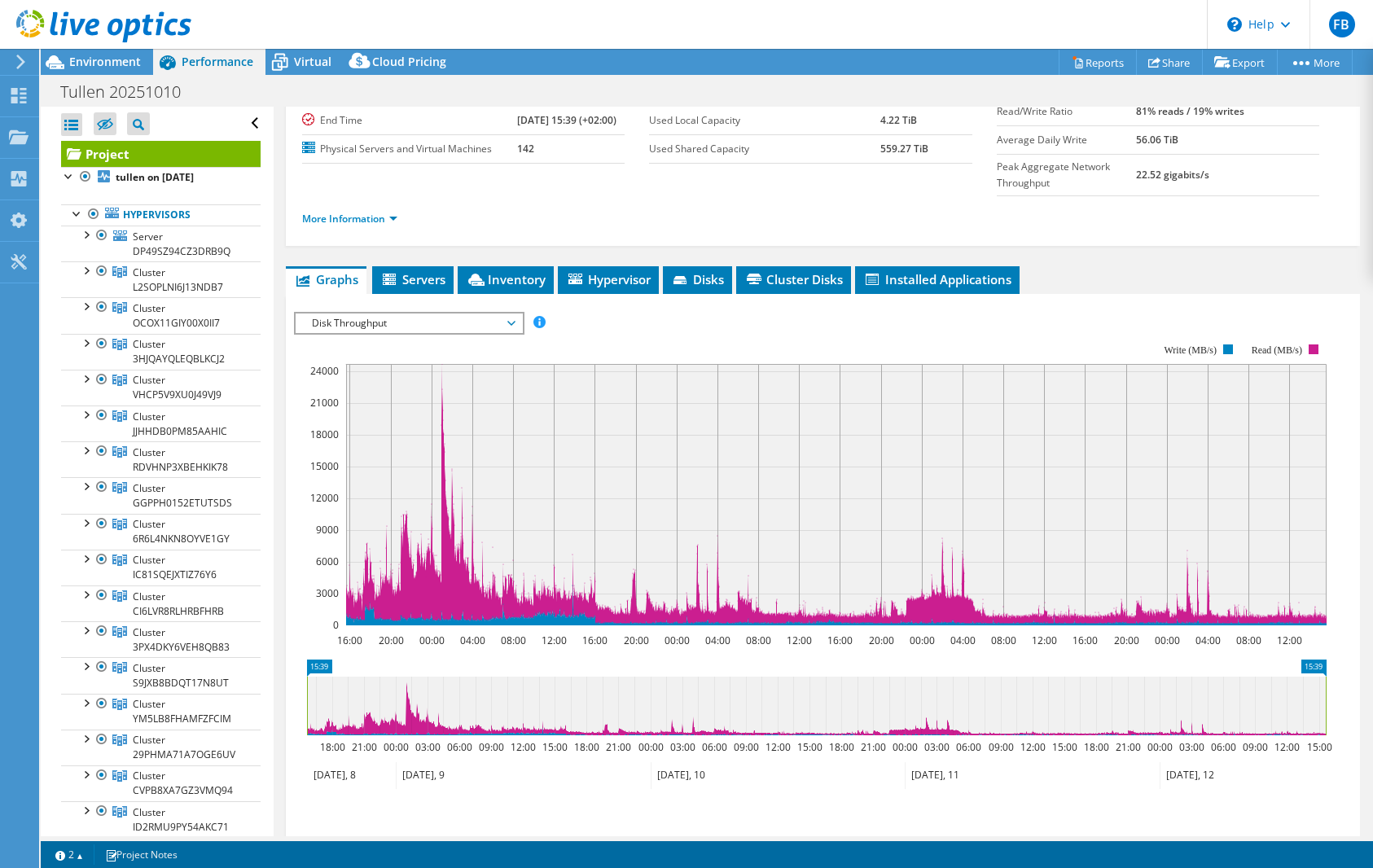
click at [439, 396] on rect at bounding box center [836, 495] width 981 height 262
click at [483, 333] on span "Disk Throughput" at bounding box center [408, 323] width 209 height 19
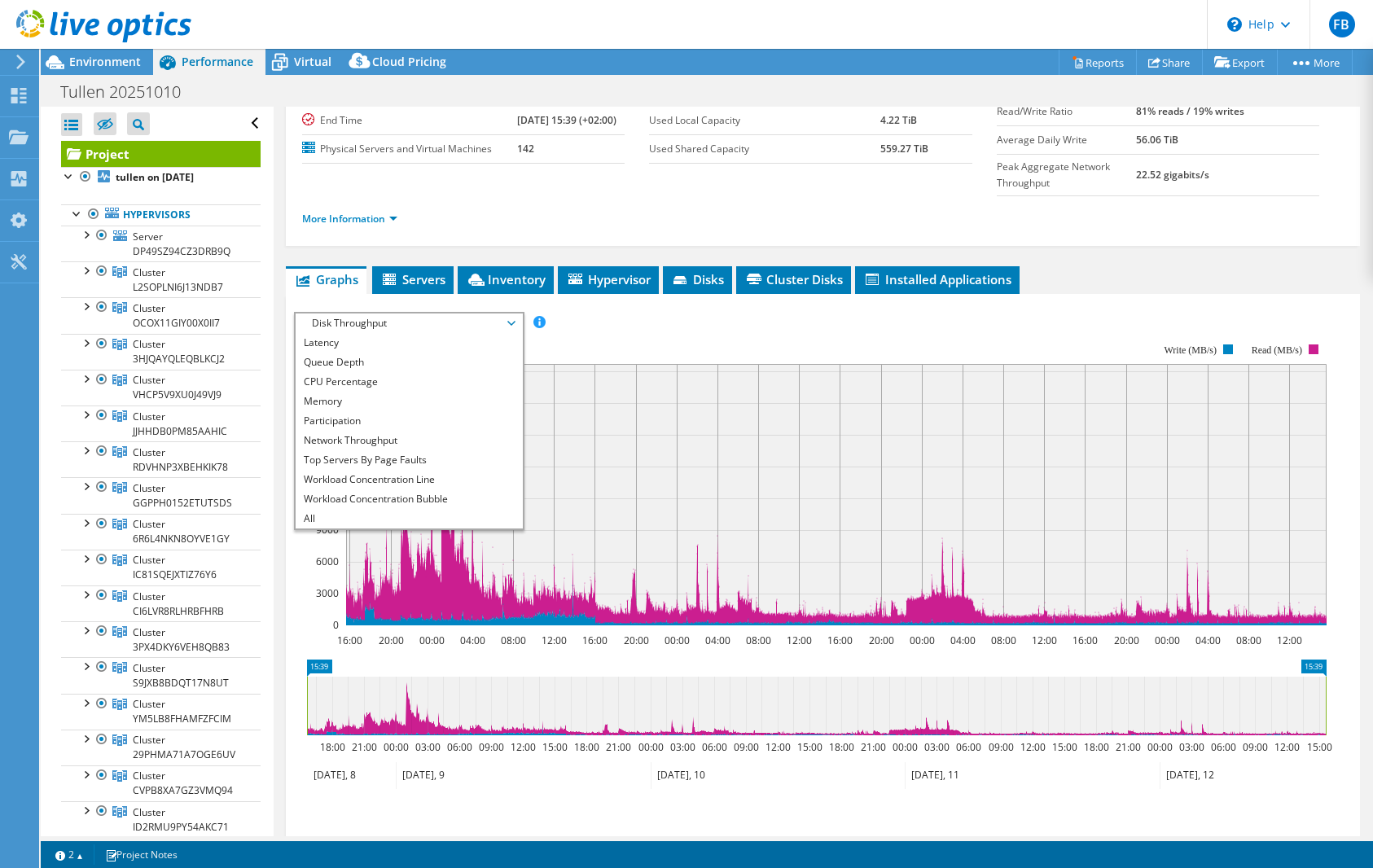
scroll to position [391, 0]
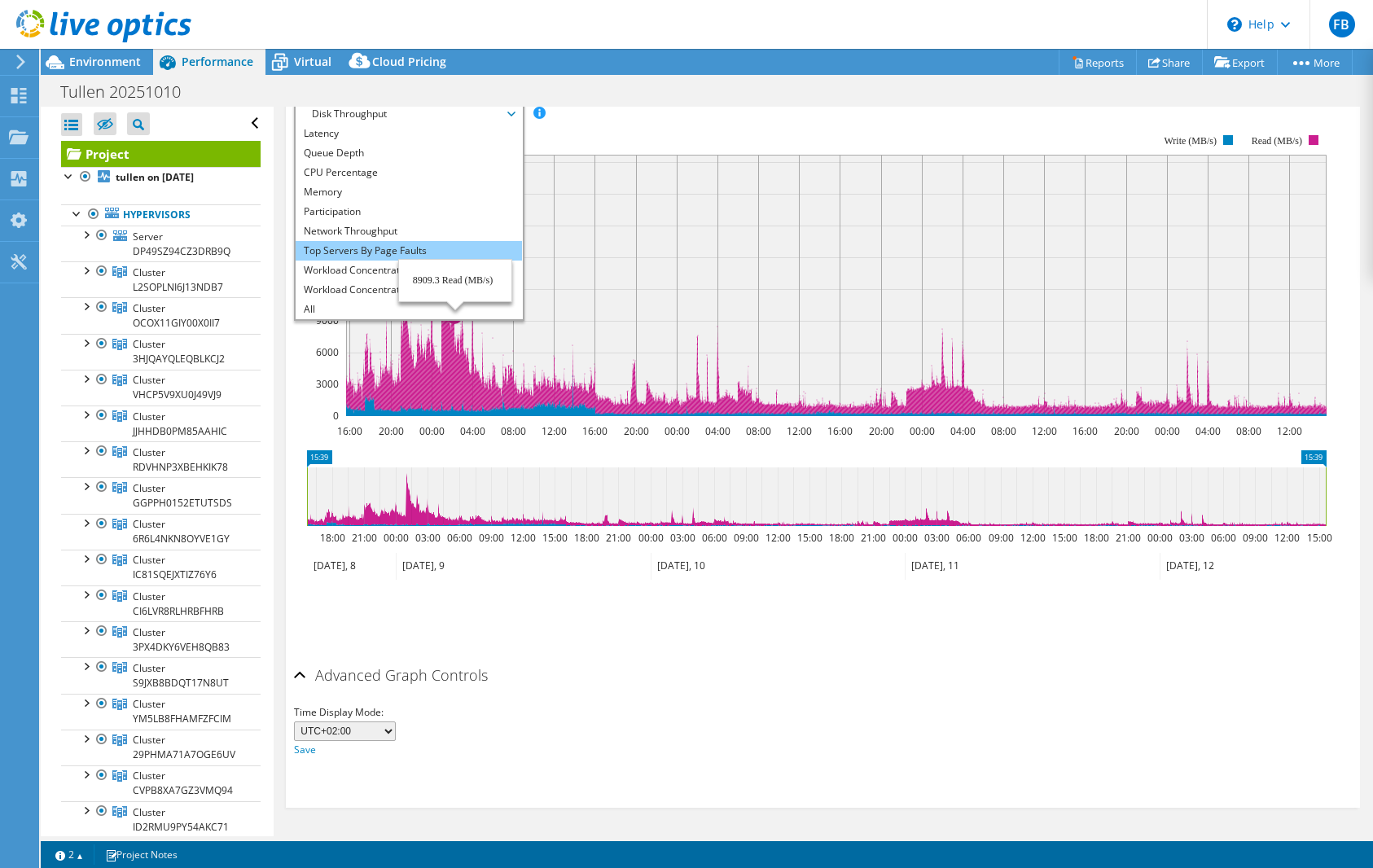
click at [445, 243] on li "Top Servers By Page Faults" at bounding box center [408, 251] width 226 height 19
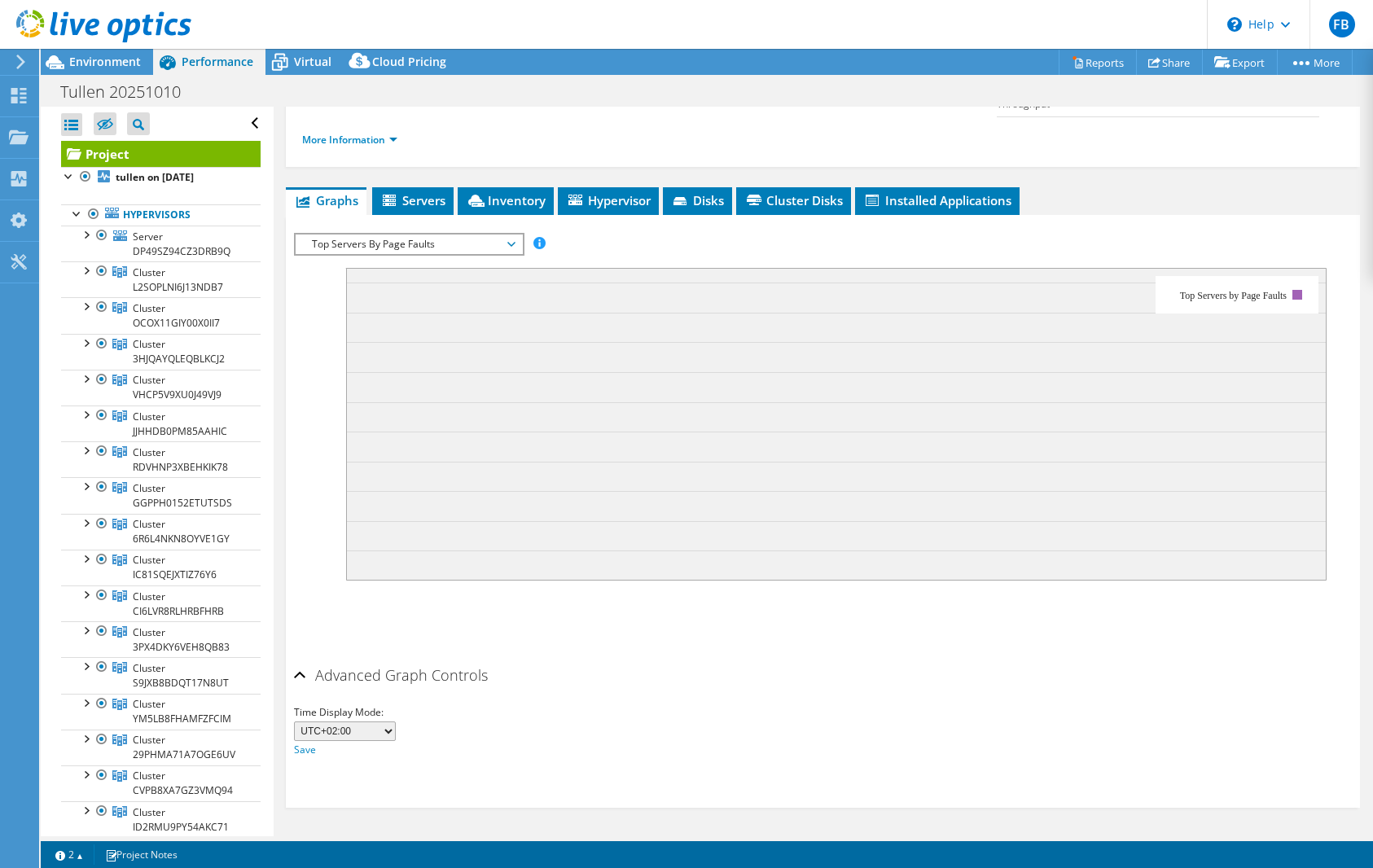
scroll to position [0, 0]
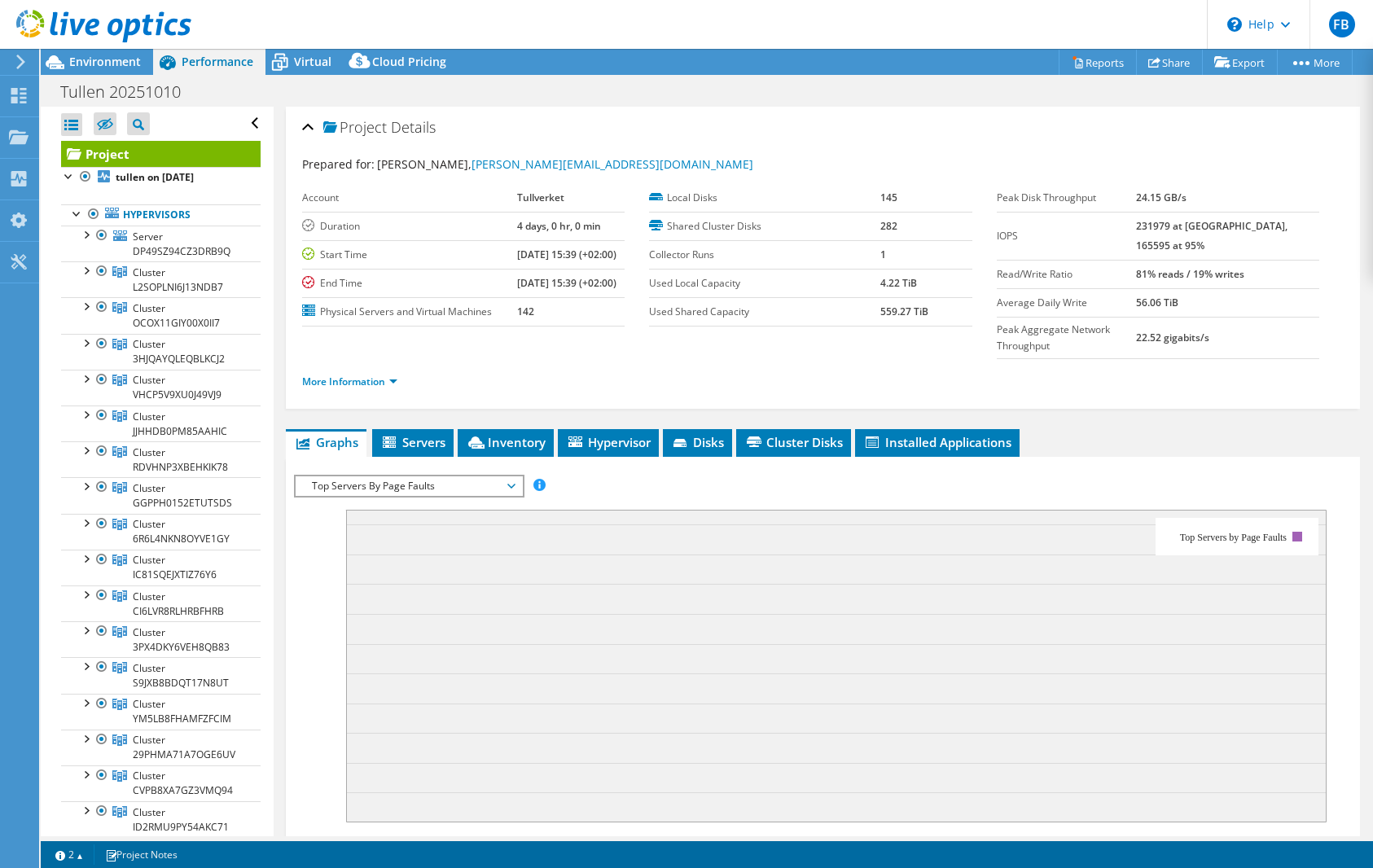
click at [445, 496] on span "Top Servers By Page Faults" at bounding box center [408, 486] width 209 height 19
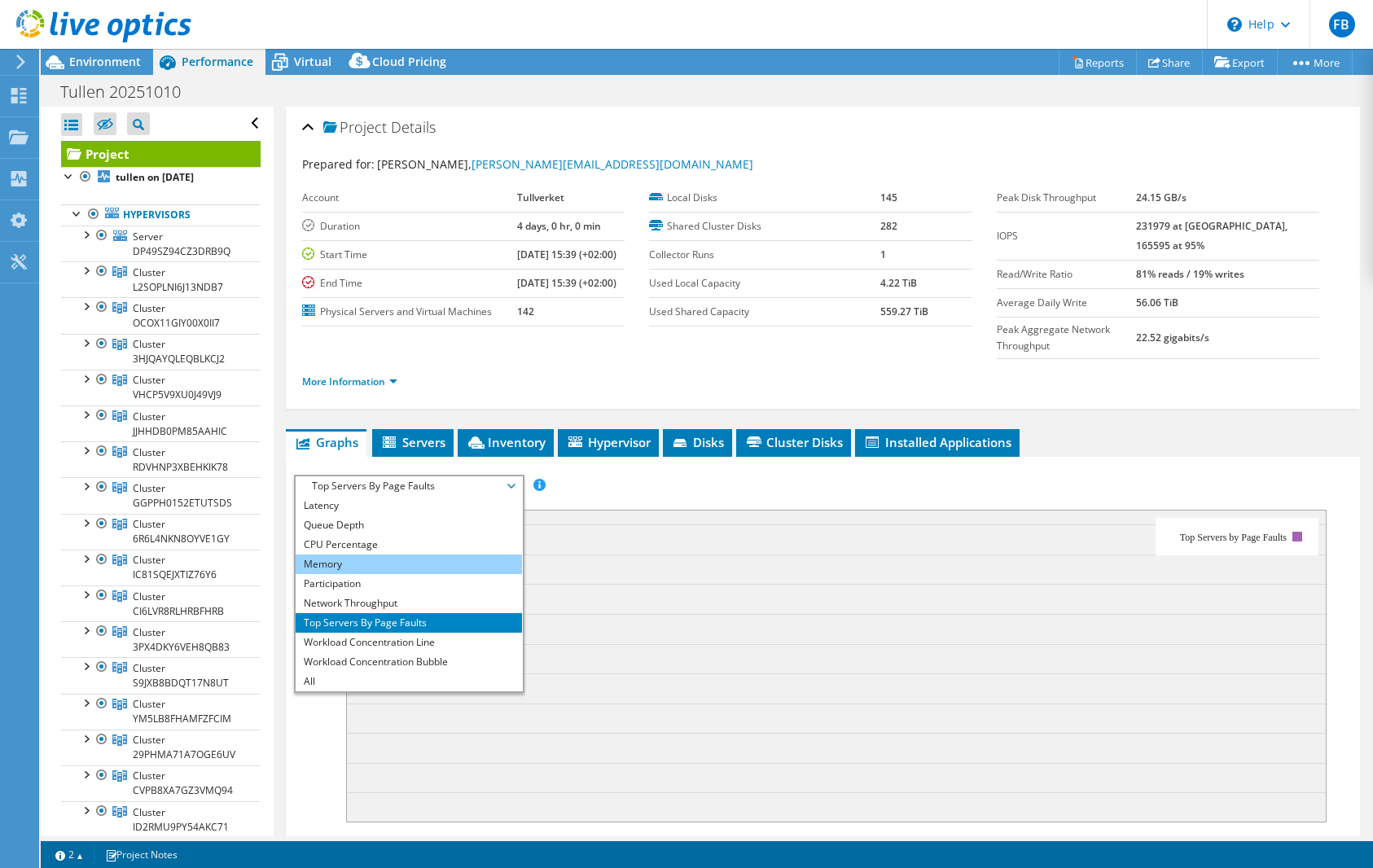
click at [408, 574] on li "Memory" at bounding box center [408, 564] width 226 height 19
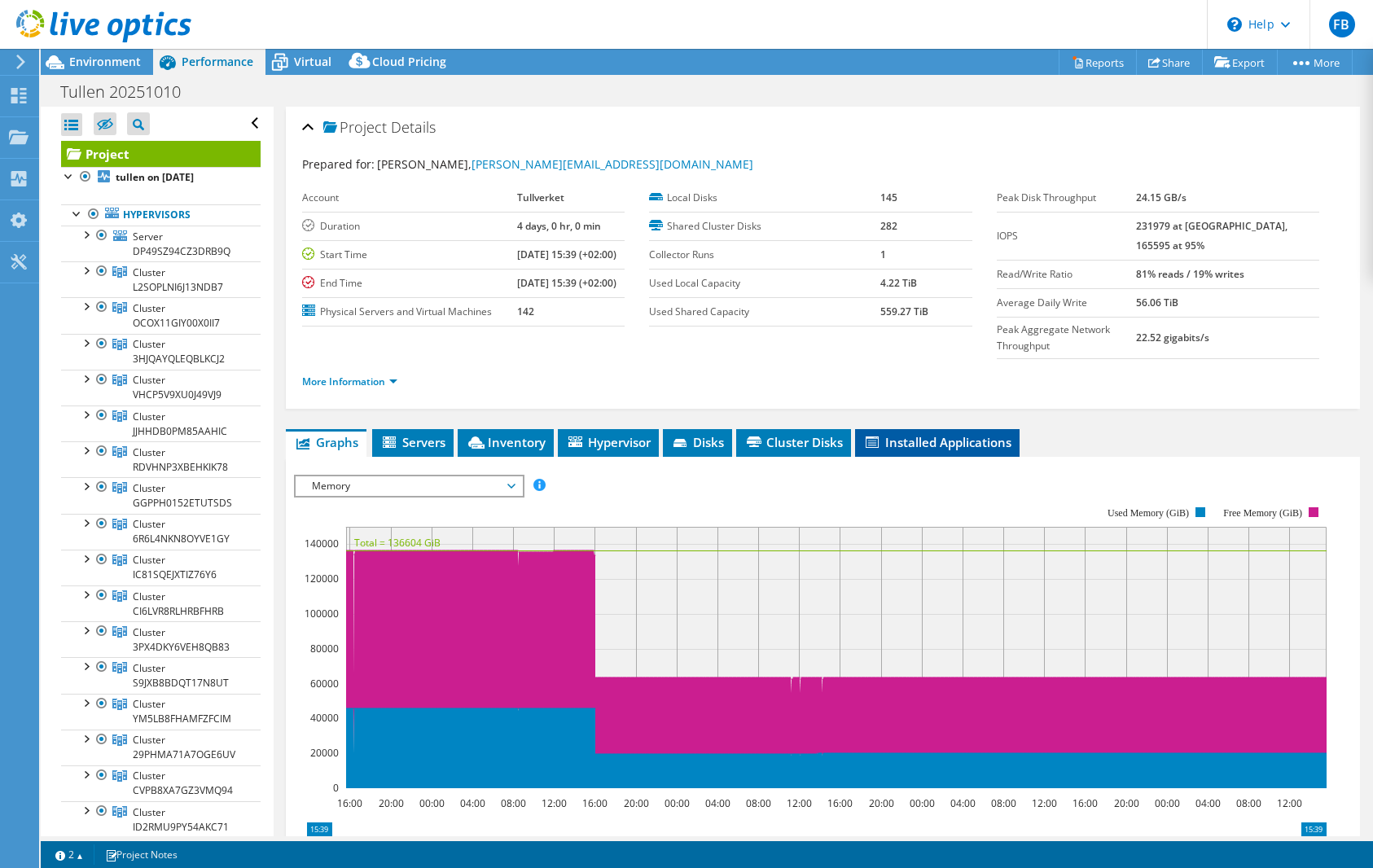
click at [928, 450] on span "Installed Applications" at bounding box center [937, 442] width 148 height 16
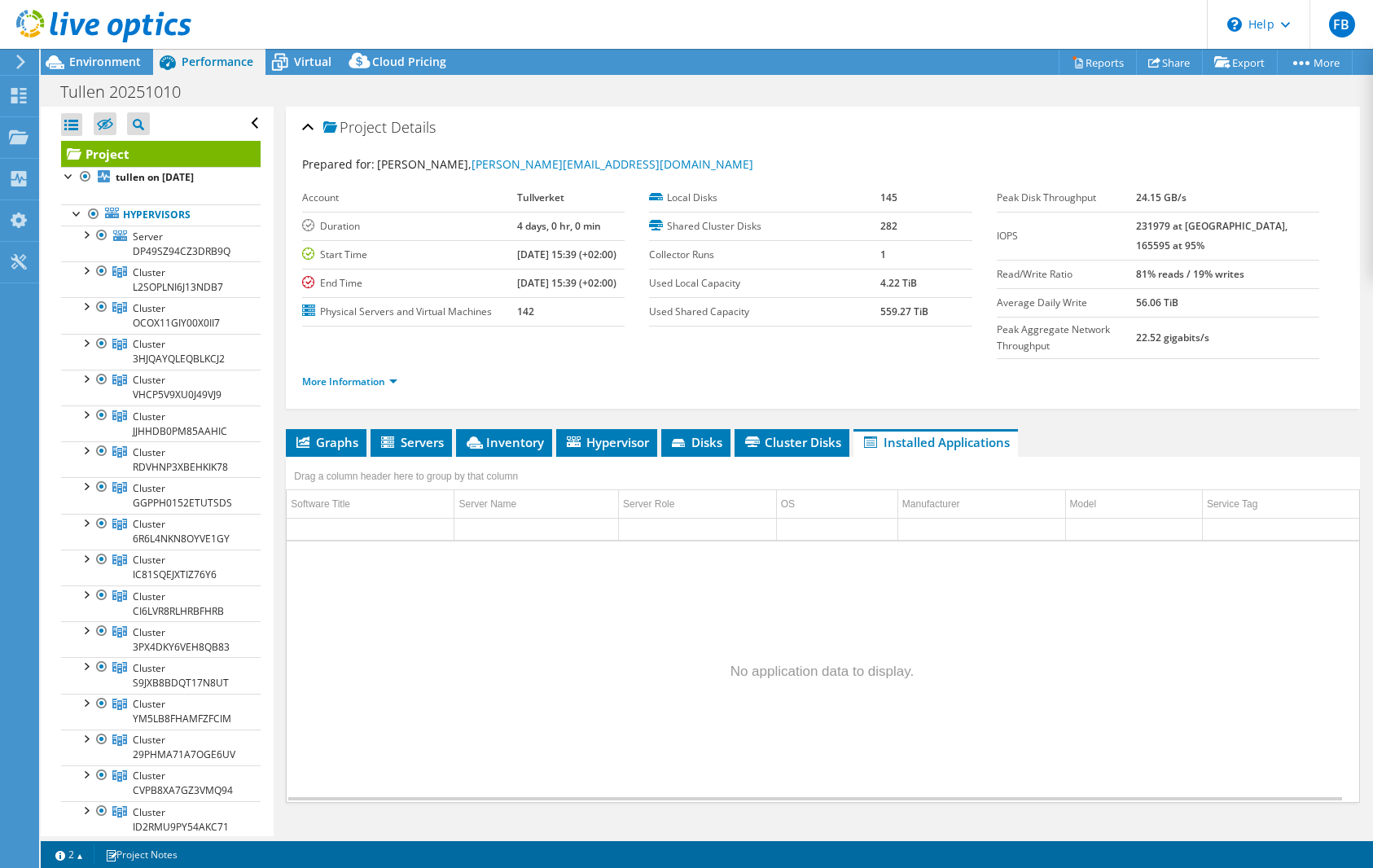
scroll to position [48, 0]
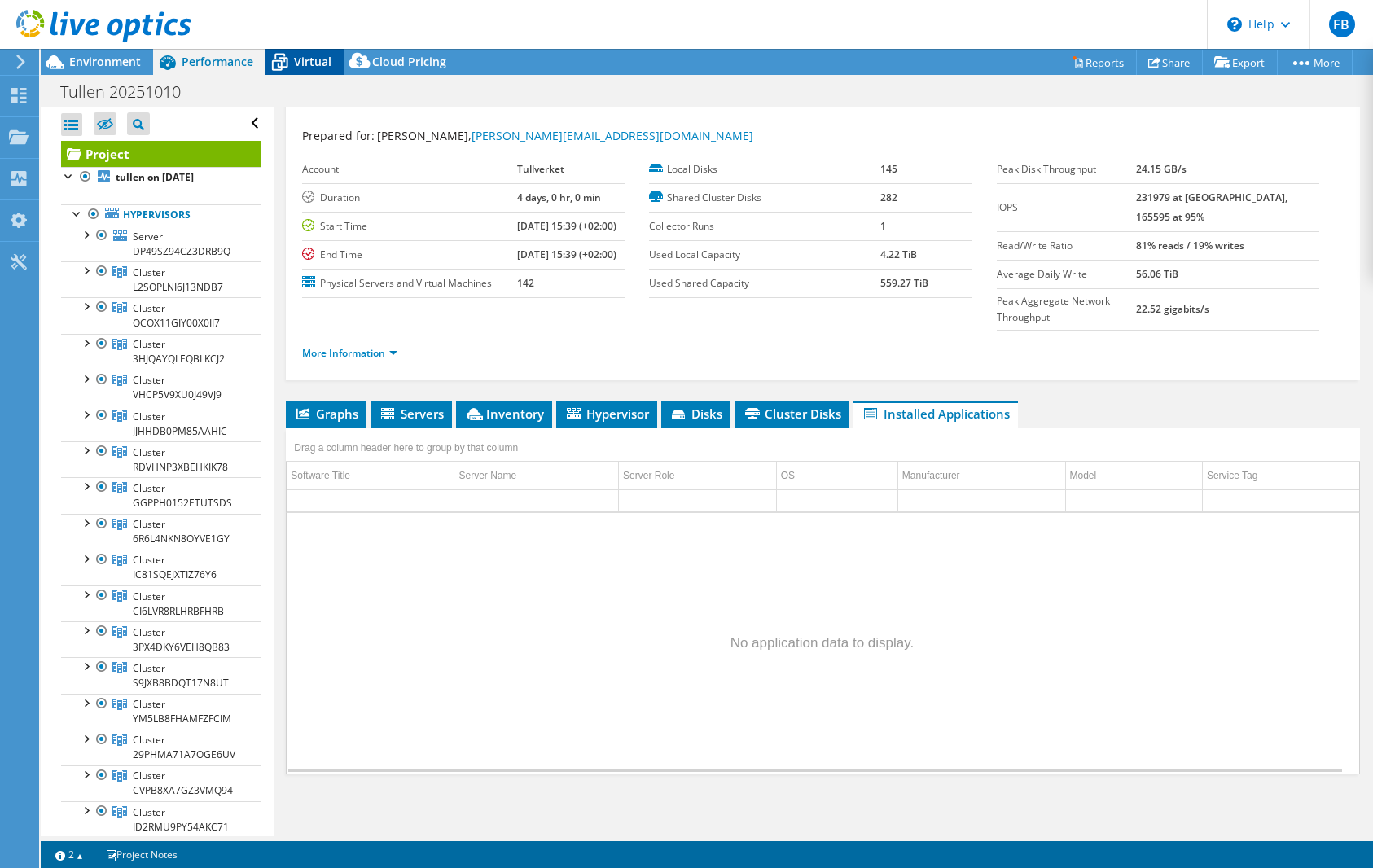
click at [298, 59] on span "Virtual" at bounding box center [312, 61] width 38 height 16
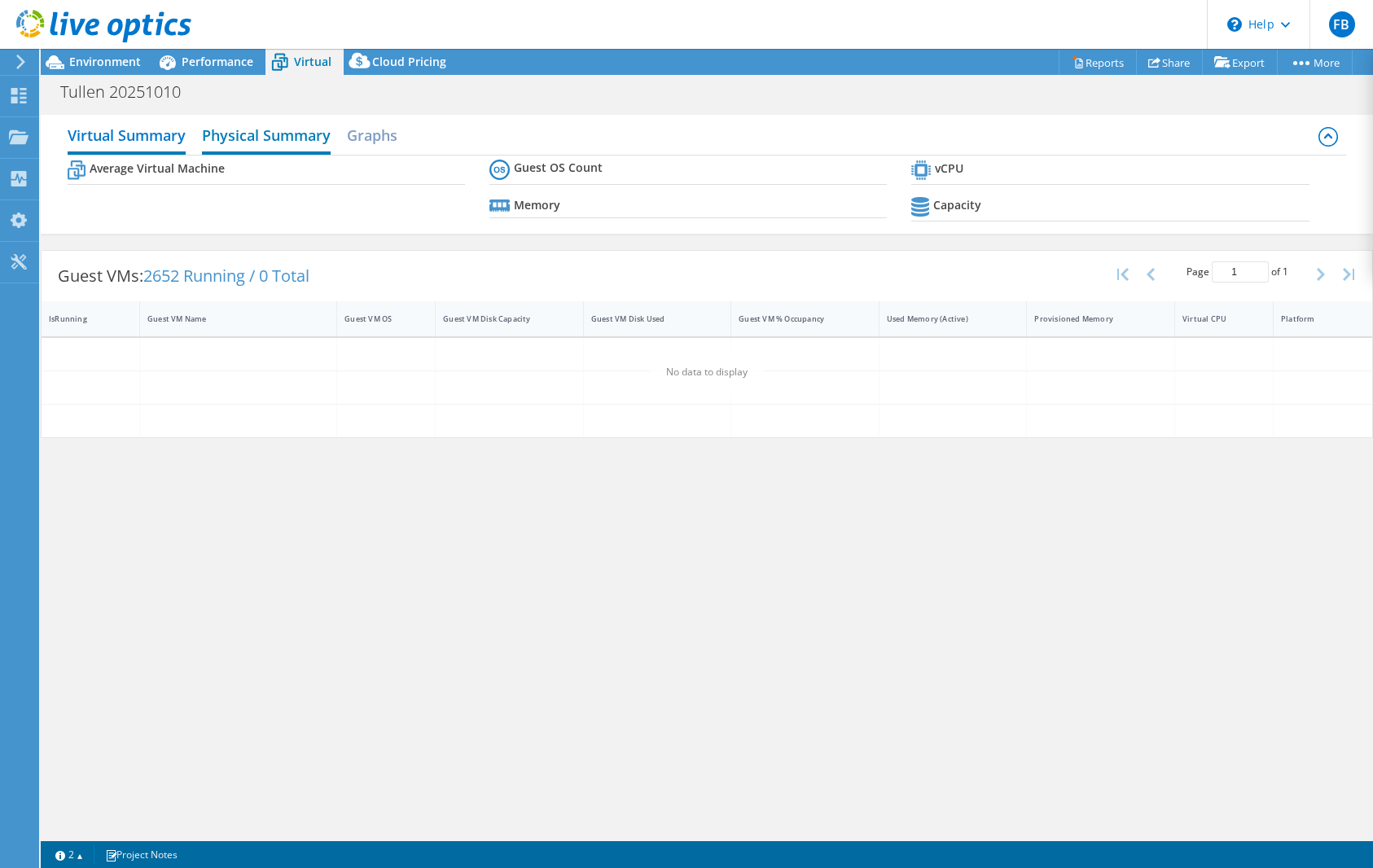
click at [298, 125] on h2 "Physical Summary" at bounding box center [265, 137] width 129 height 36
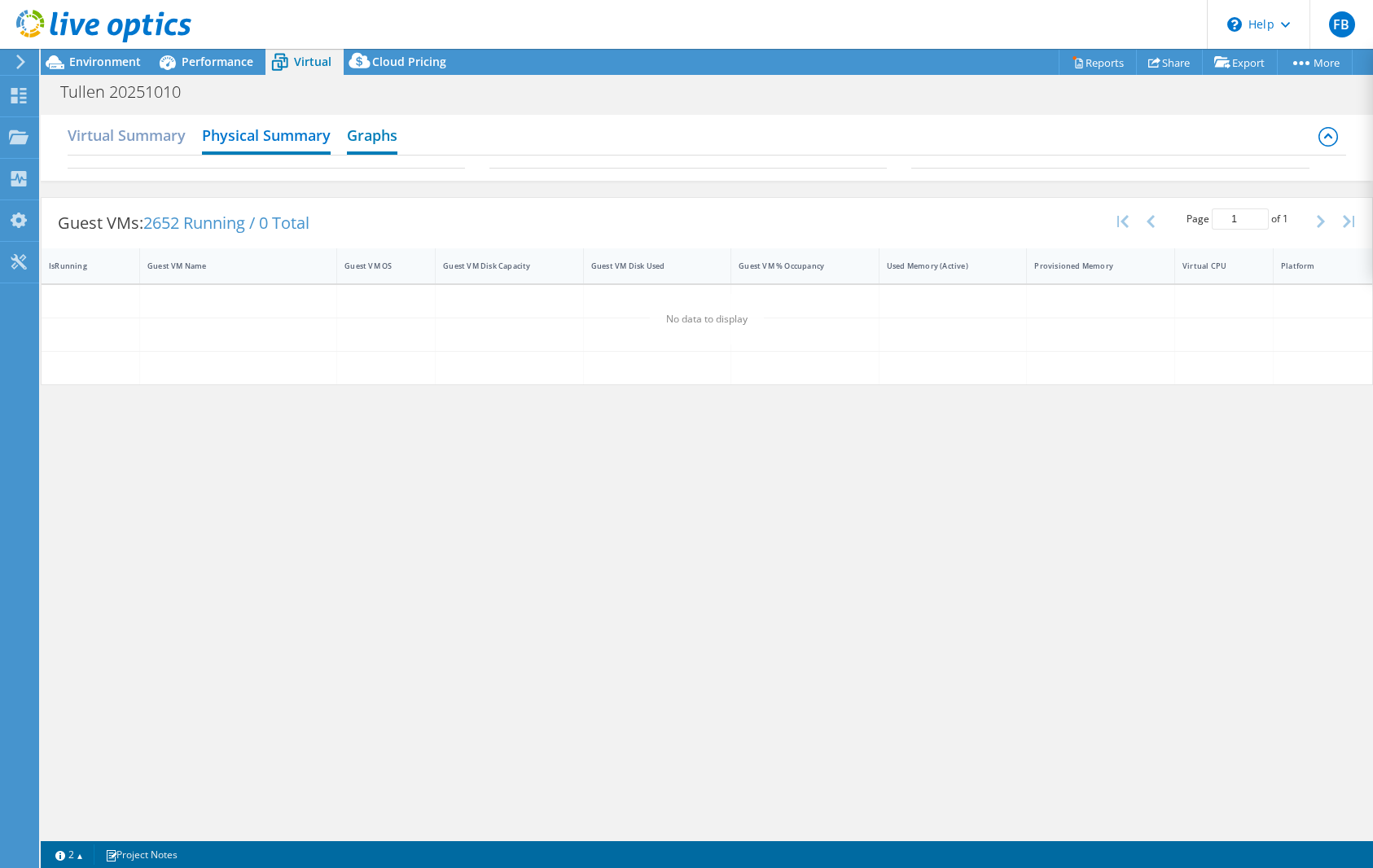
click at [370, 137] on h2 "Graphs" at bounding box center [372, 137] width 50 height 36
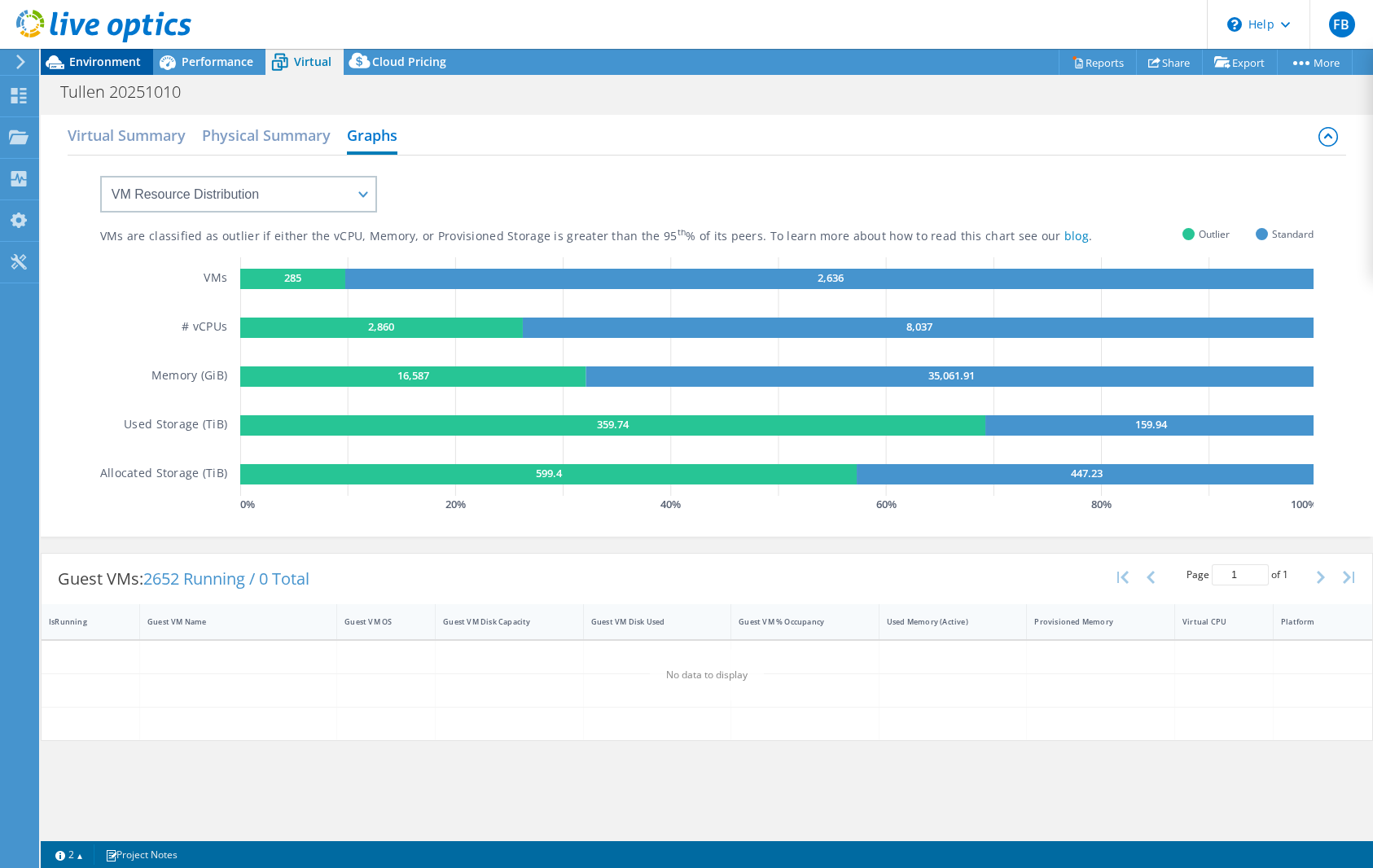
click at [93, 58] on span "Environment" at bounding box center [105, 61] width 72 height 16
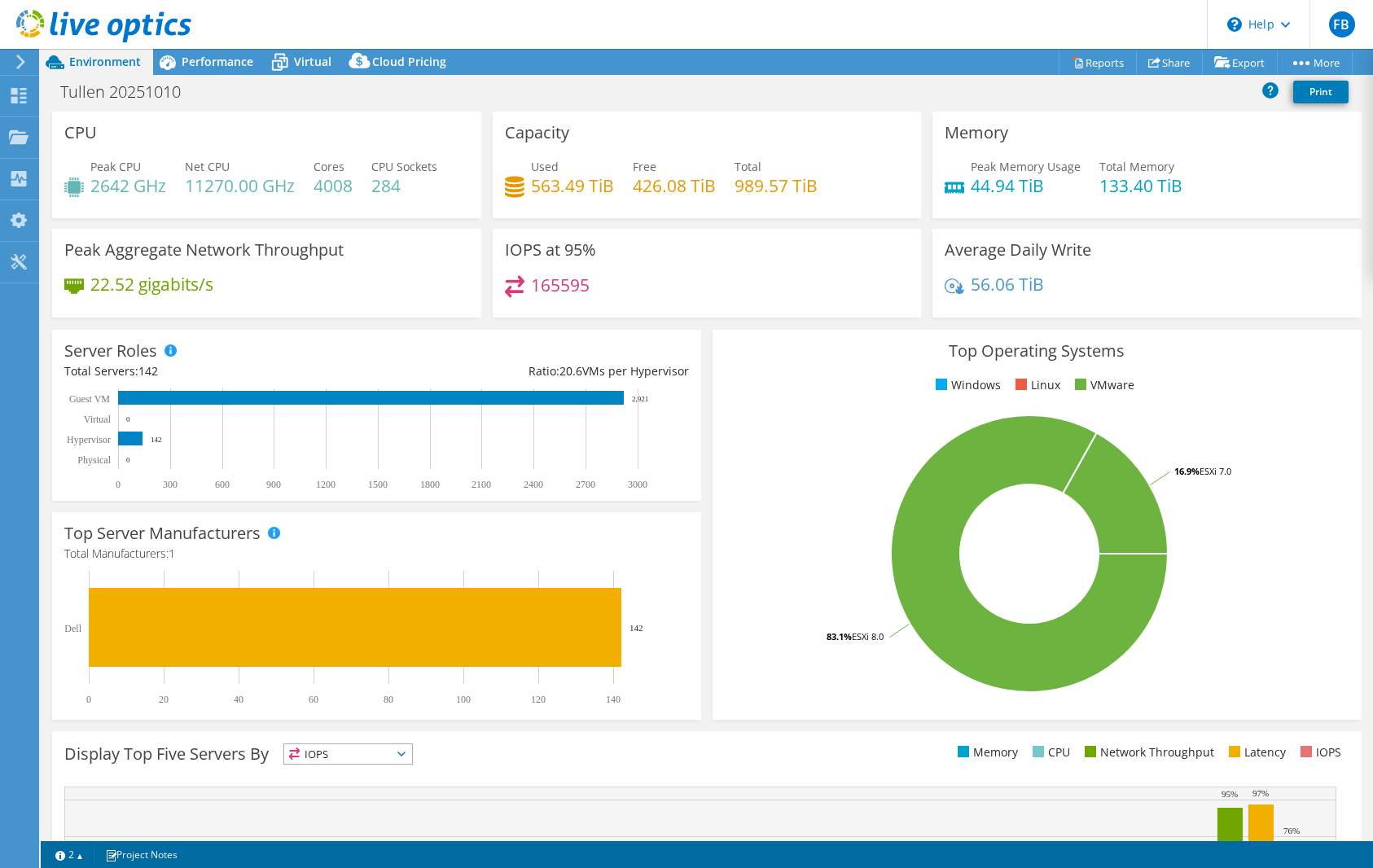
click at [691, 323] on div "IOPS at 95% 165595" at bounding box center [706, 278] width 441 height 100
click at [492, 384] on div "Server Roles Physical Servers represent bare metal servers that were targets of…" at bounding box center [377, 415] width 649 height 170
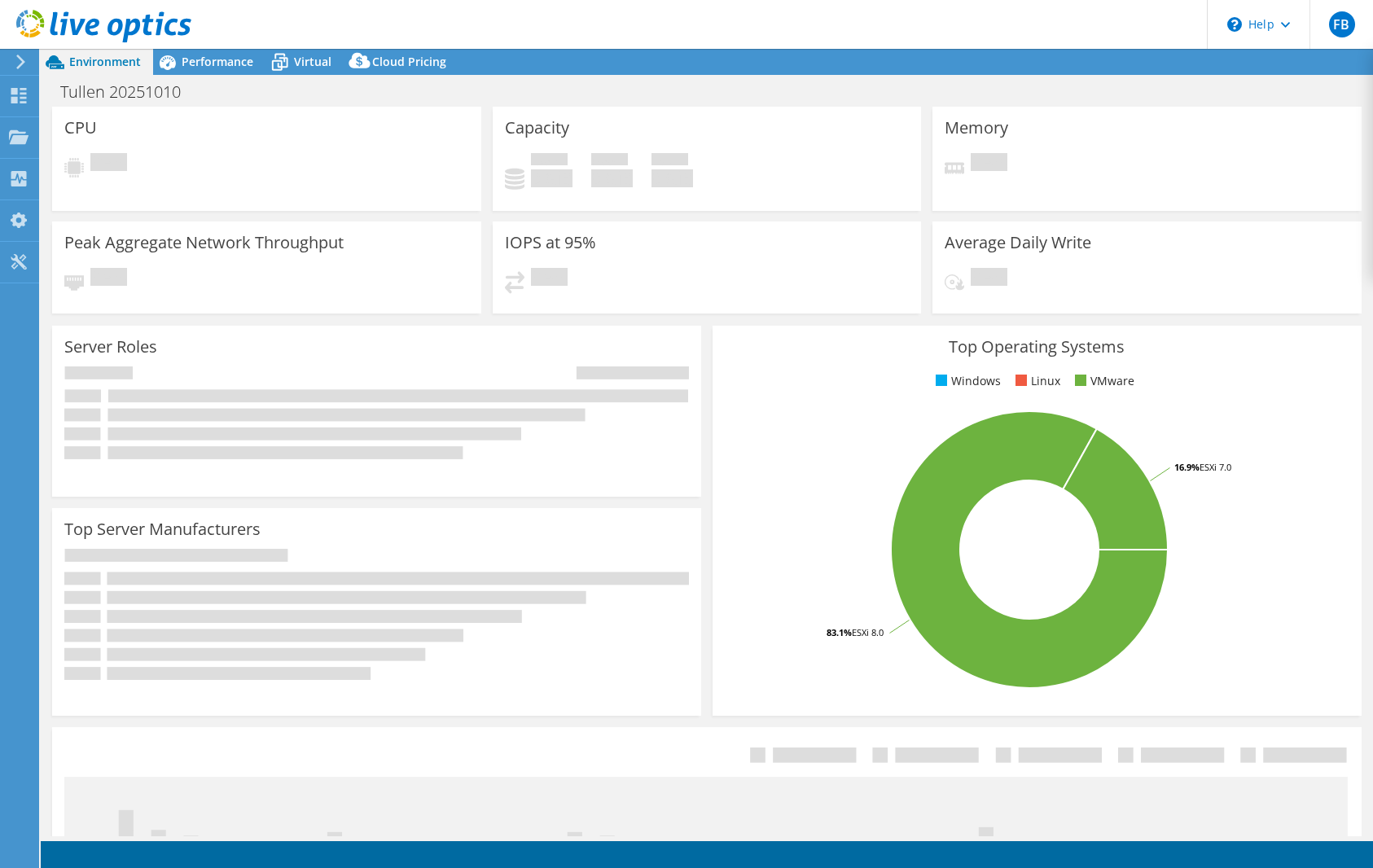
select select "USD"
